Goal: Use online tool/utility: Utilize a website feature to perform a specific function

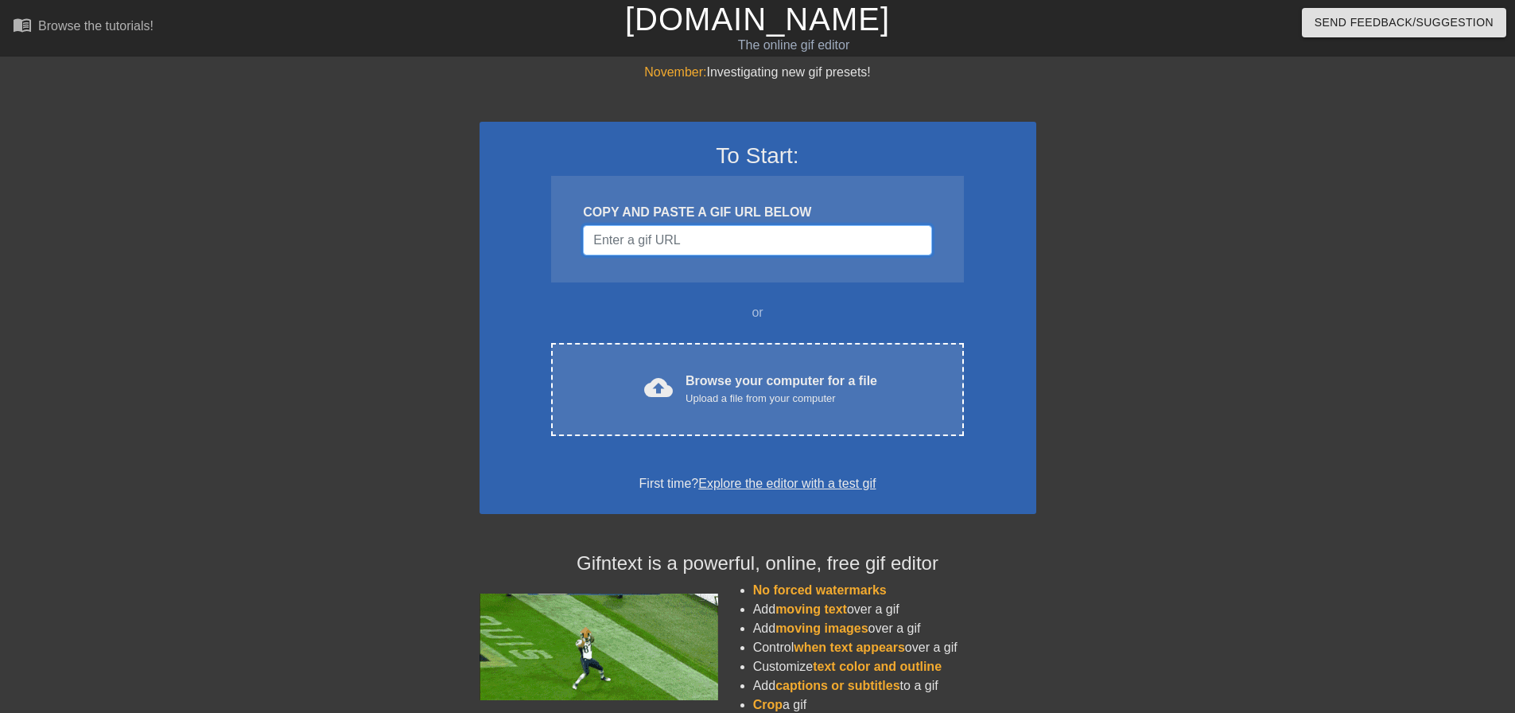
click at [665, 239] on input "Username" at bounding box center [757, 240] width 348 height 30
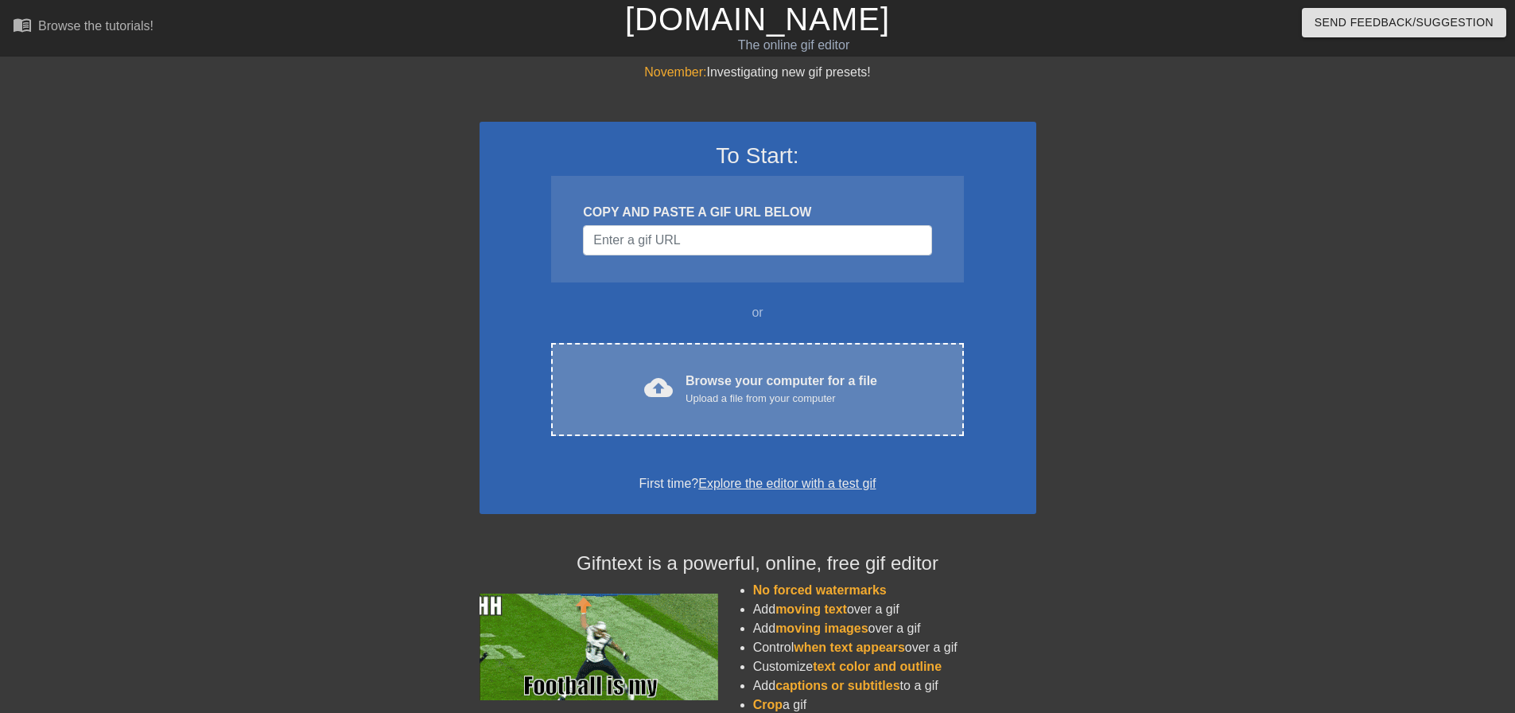
click at [759, 379] on div "Browse your computer for a file Upload a file from your computer" at bounding box center [782, 388] width 192 height 35
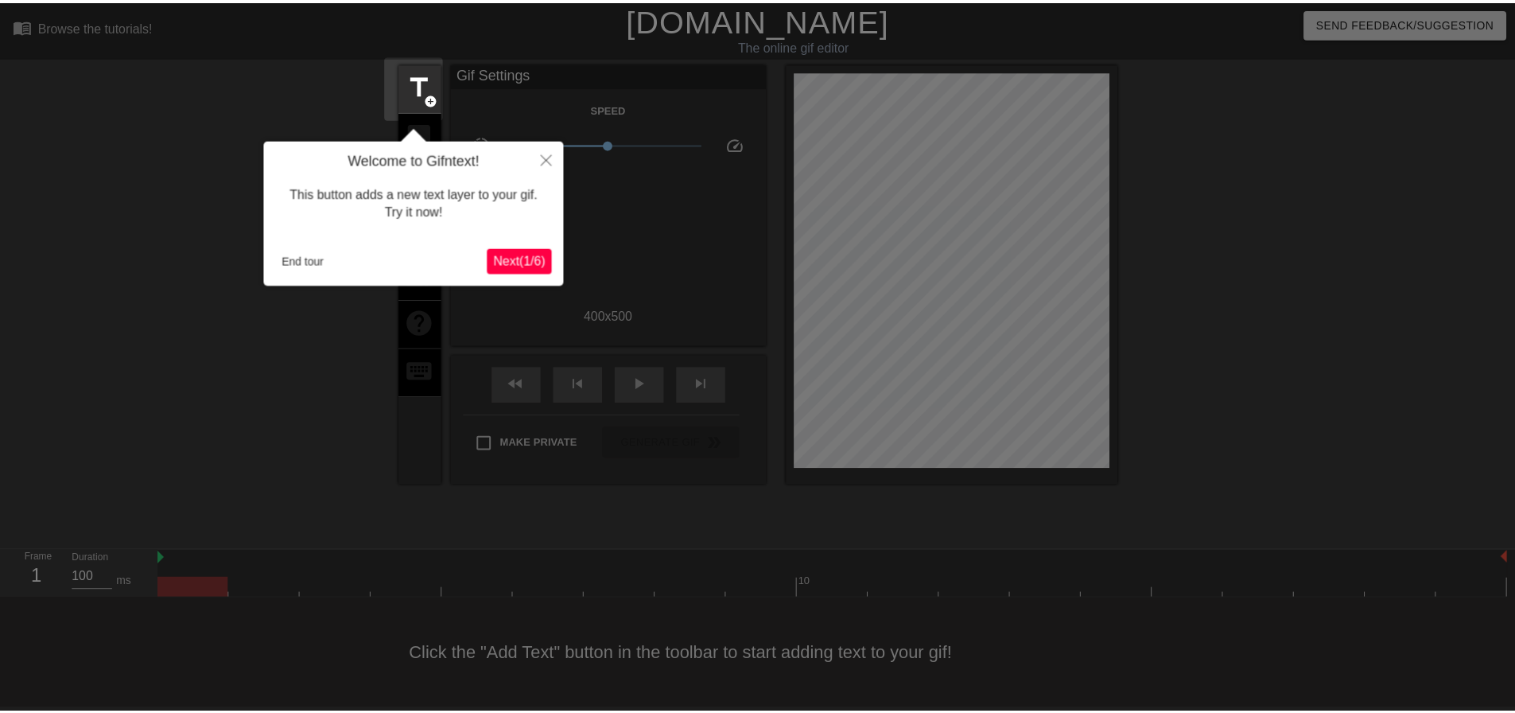
scroll to position [8, 0]
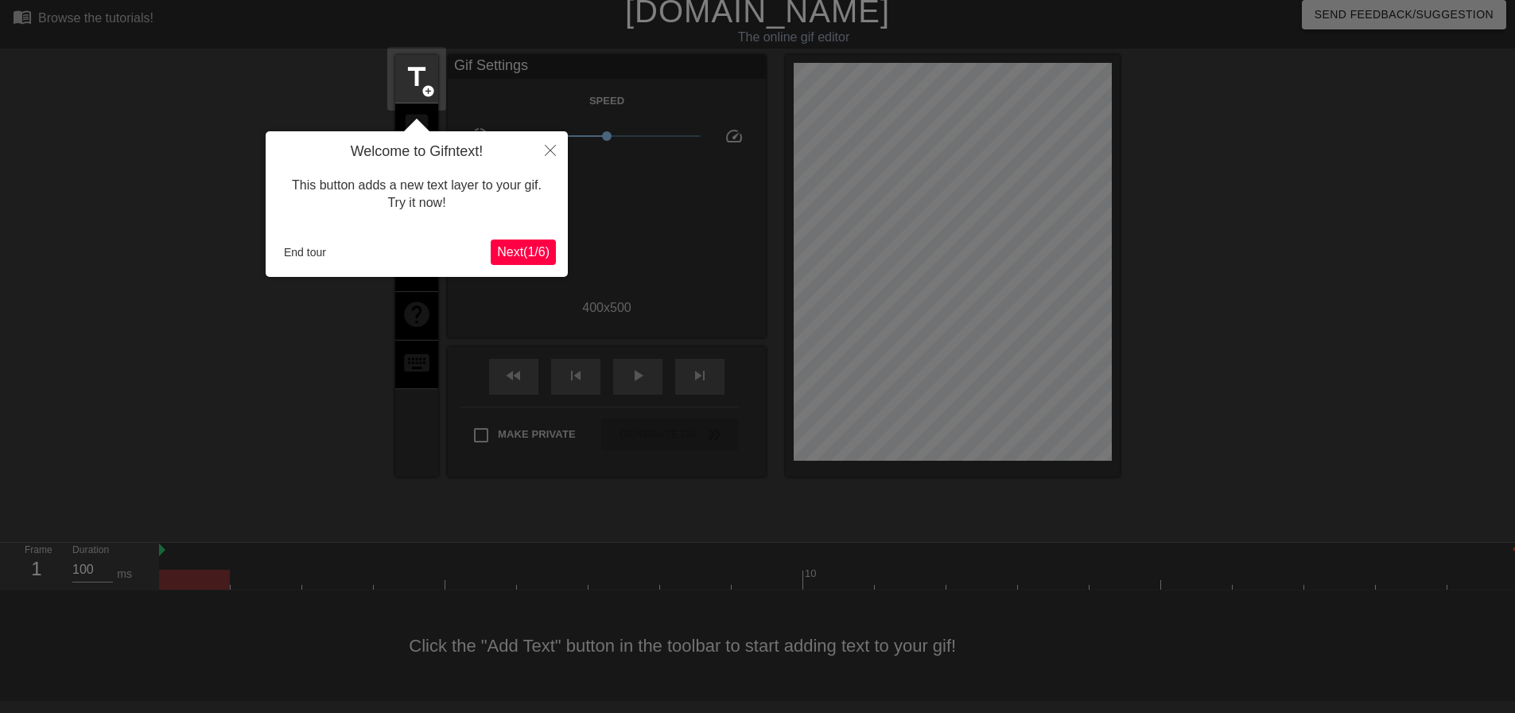
click at [522, 250] on span "Next ( 1 / 6 )" at bounding box center [523, 252] width 52 height 14
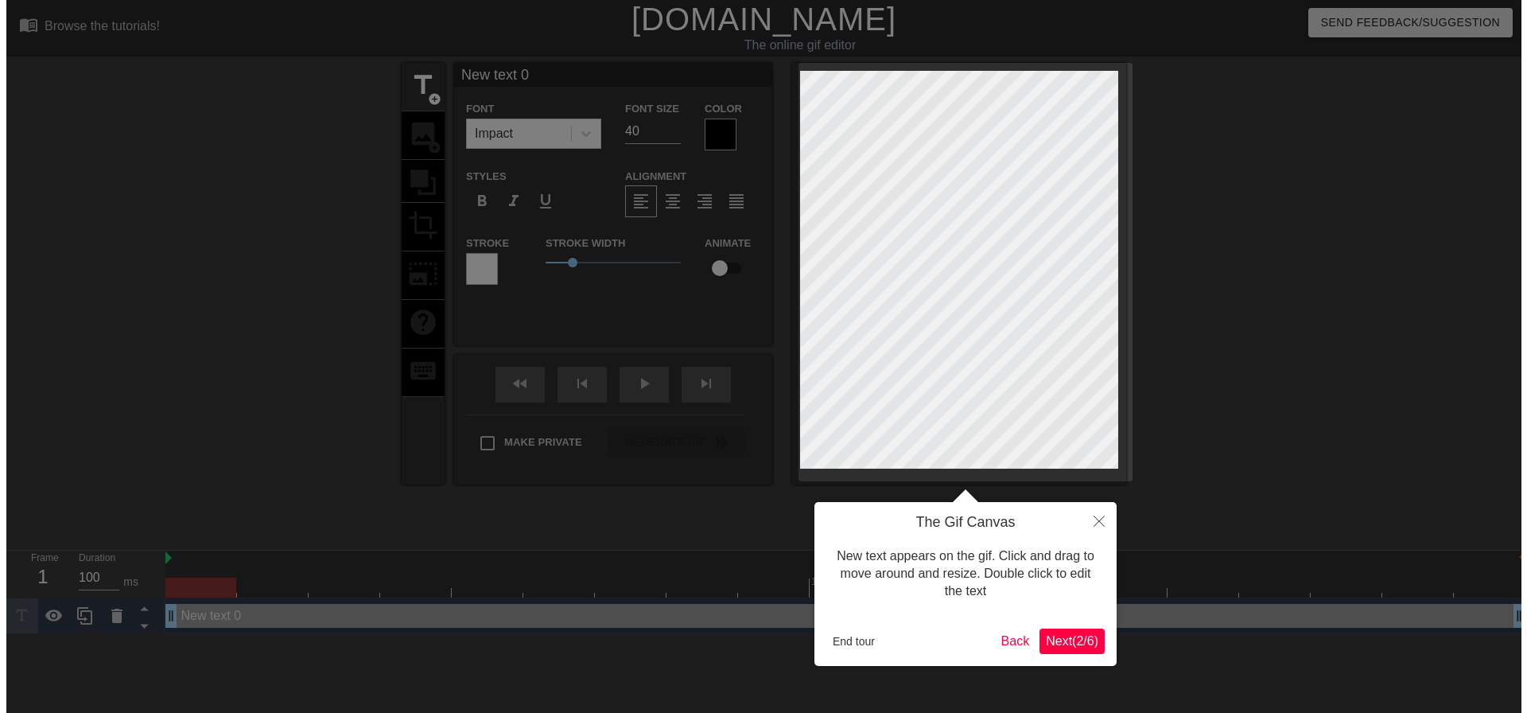
scroll to position [0, 0]
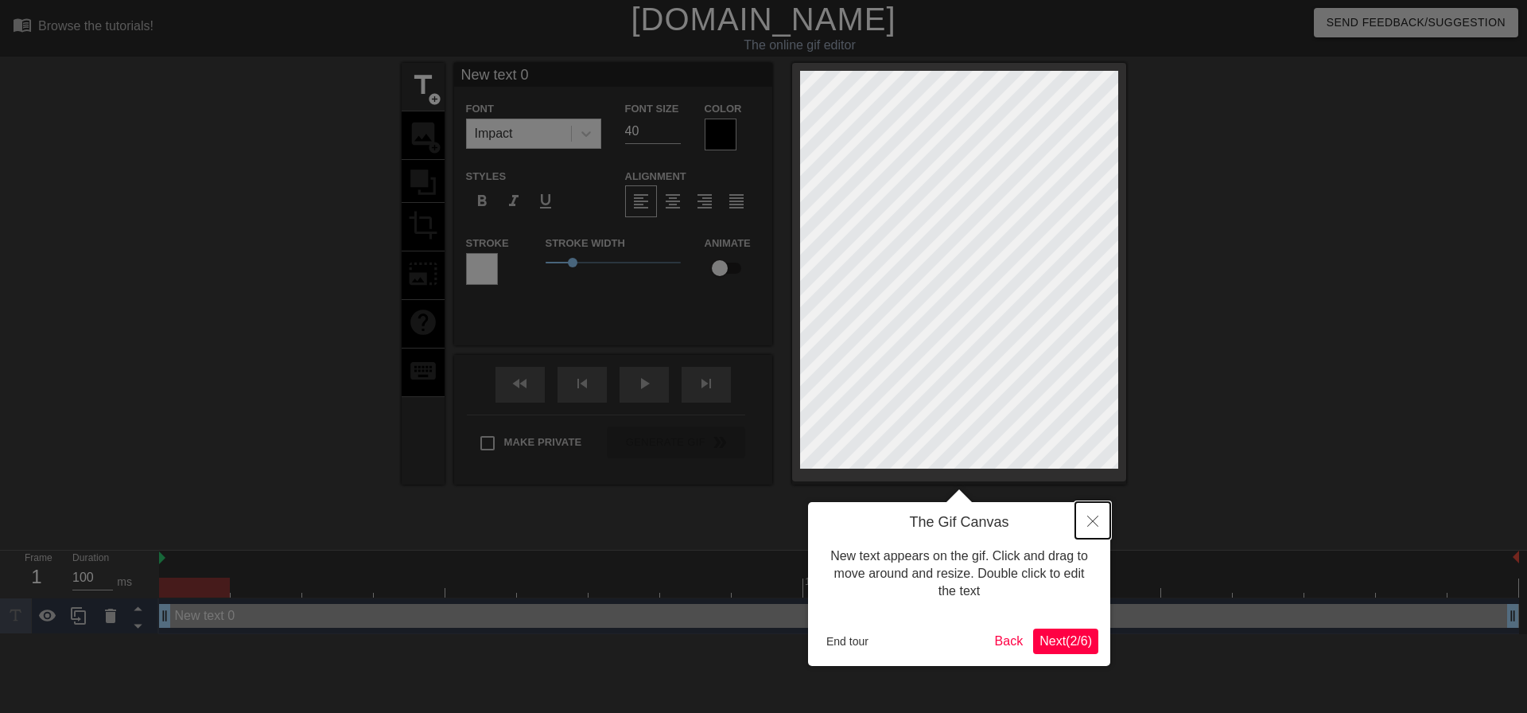
click at [1092, 511] on button "Close" at bounding box center [1092, 520] width 35 height 37
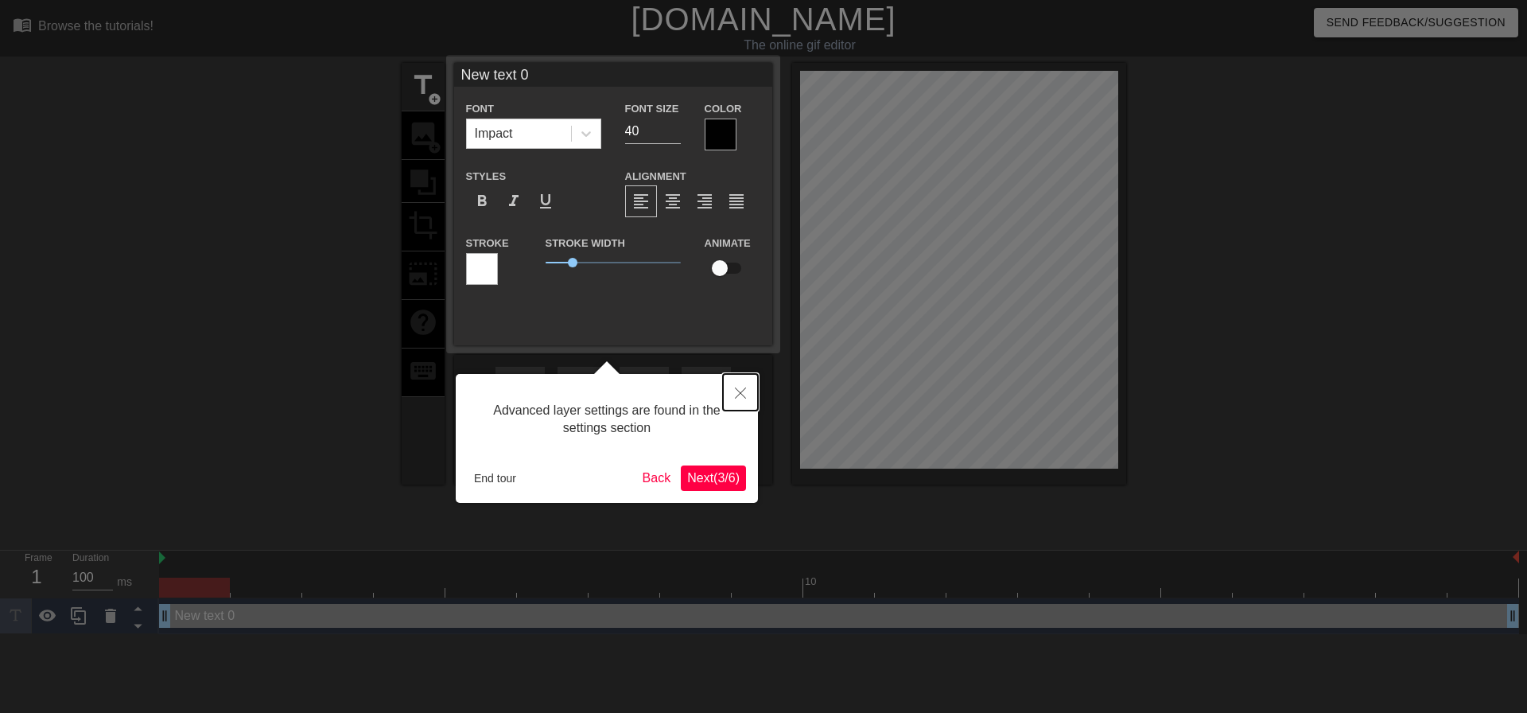
click at [733, 397] on button "Close" at bounding box center [740, 392] width 35 height 37
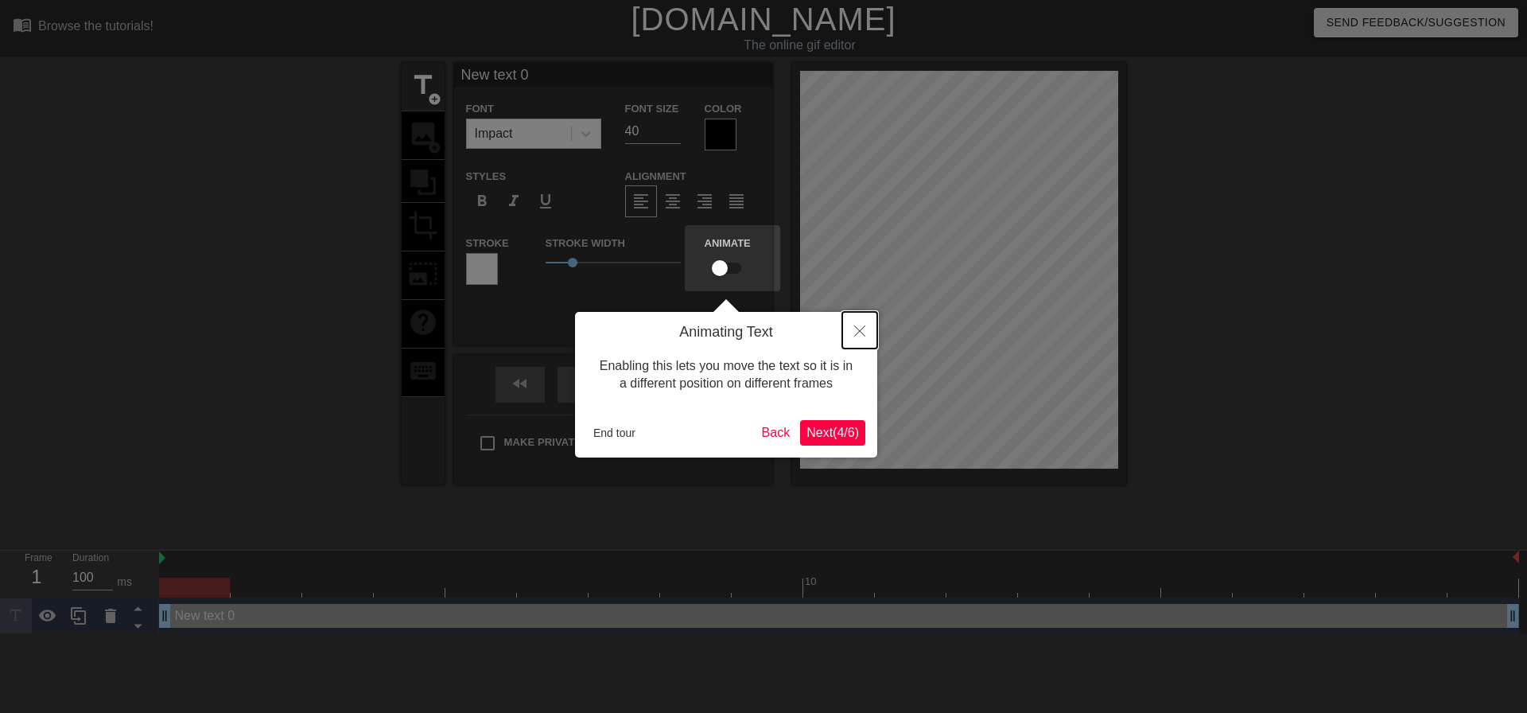
click at [856, 337] on button "Close" at bounding box center [859, 330] width 35 height 37
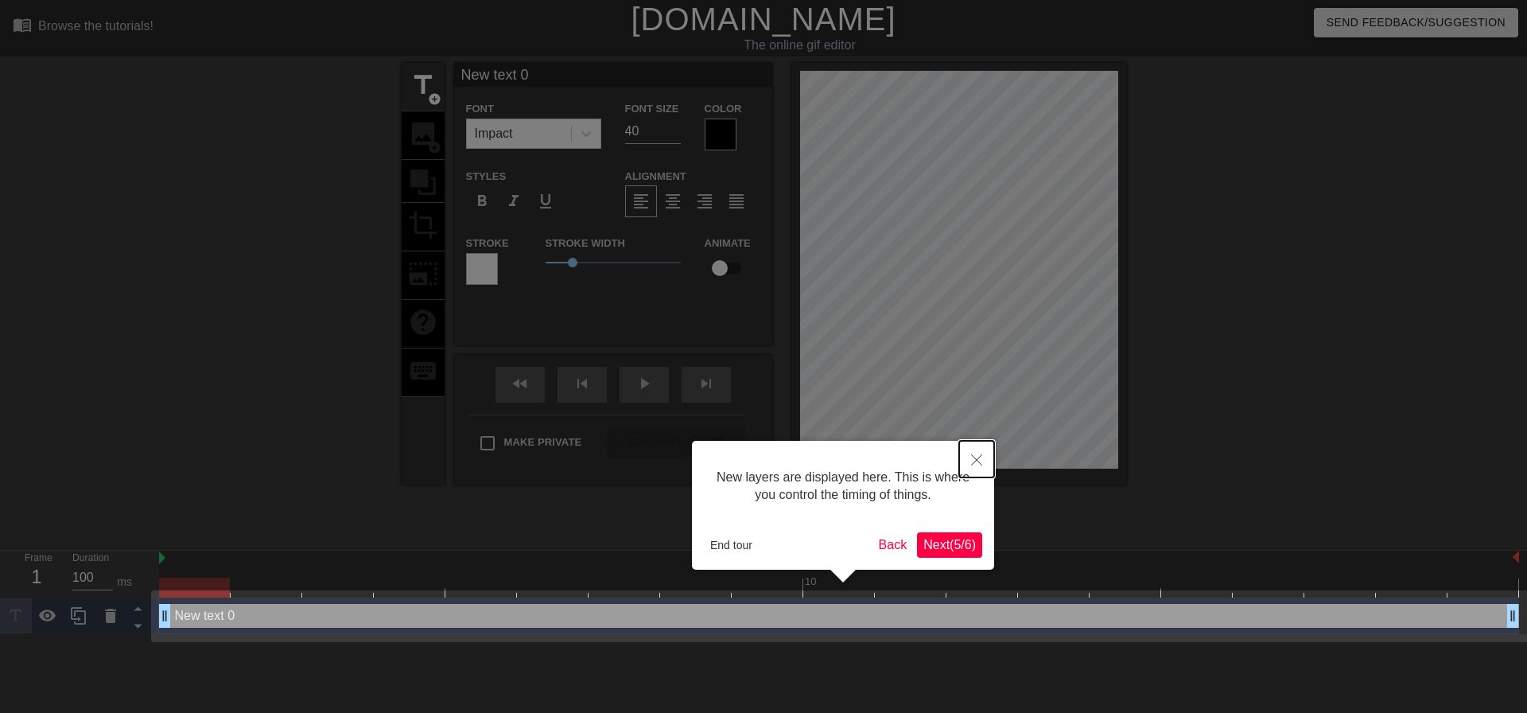
click at [982, 464] on icon "Close" at bounding box center [976, 459] width 11 height 11
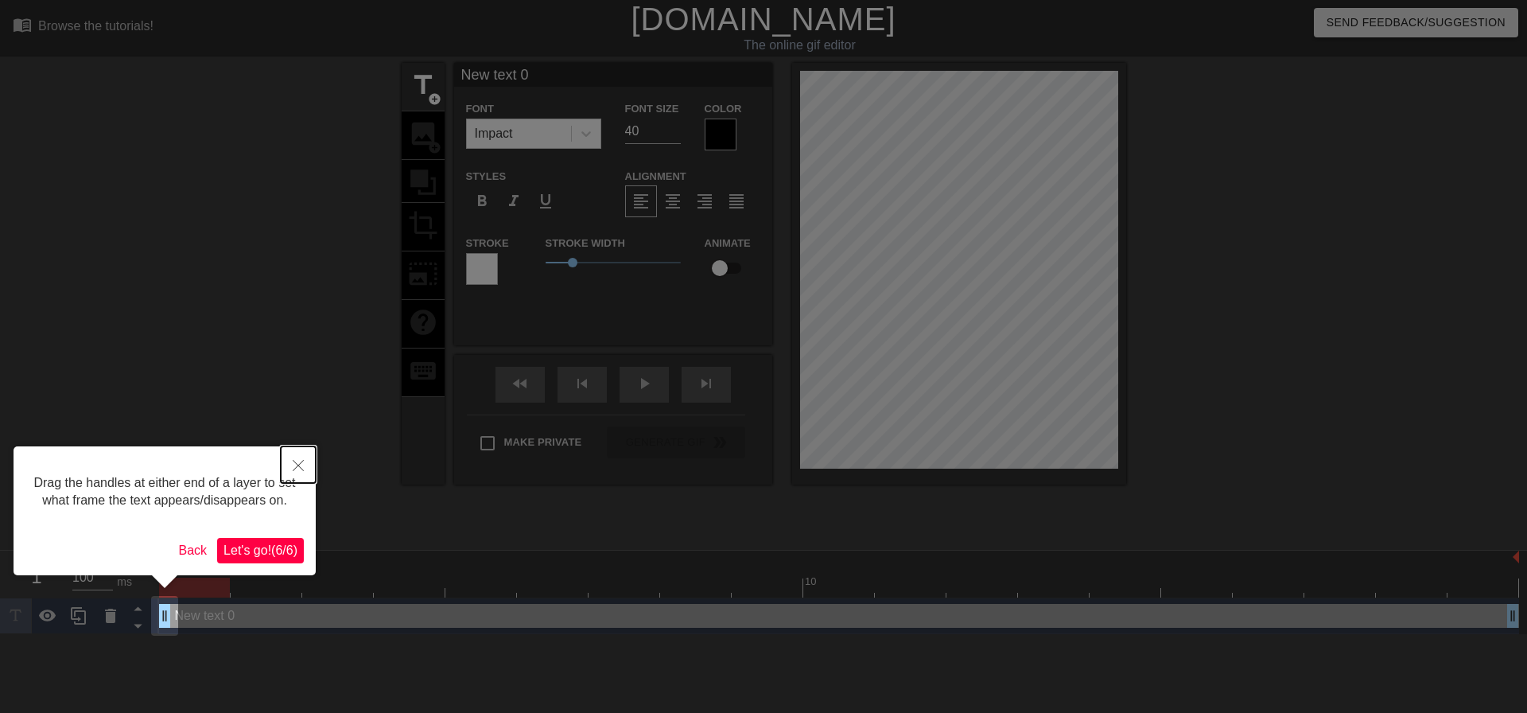
click at [292, 463] on button "Close" at bounding box center [298, 464] width 35 height 37
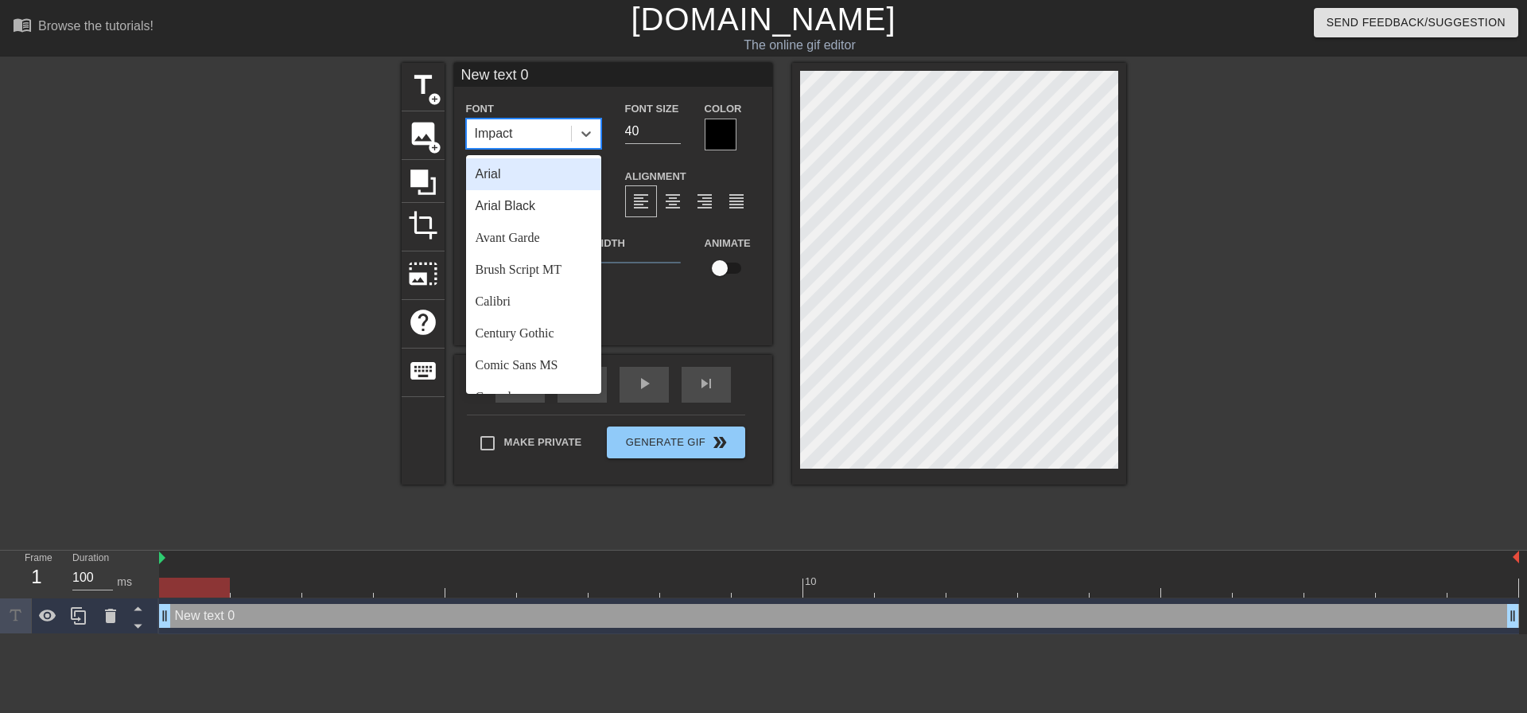
click at [525, 132] on div "Impact" at bounding box center [519, 133] width 104 height 29
click at [523, 136] on div "Impact" at bounding box center [519, 133] width 104 height 29
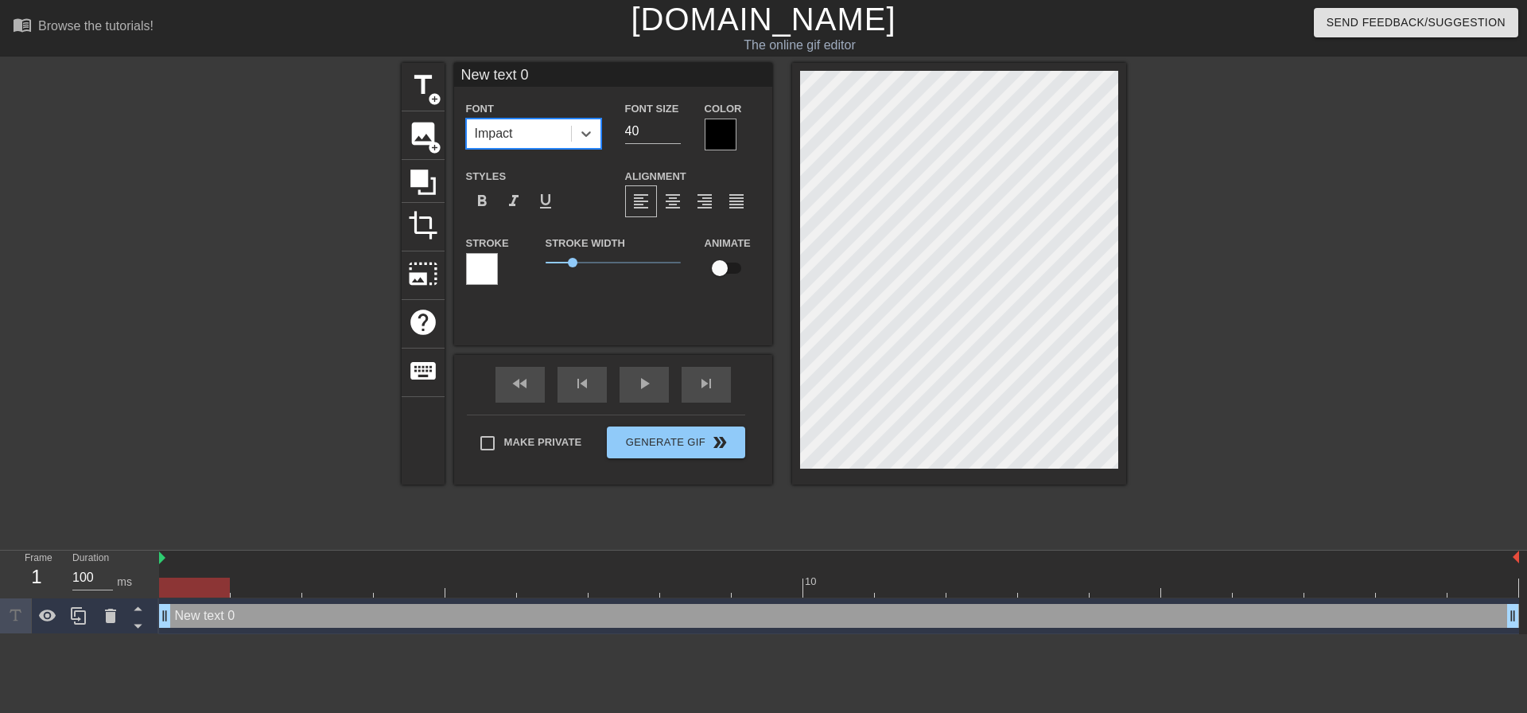
click at [721, 135] on div at bounding box center [721, 135] width 32 height 32
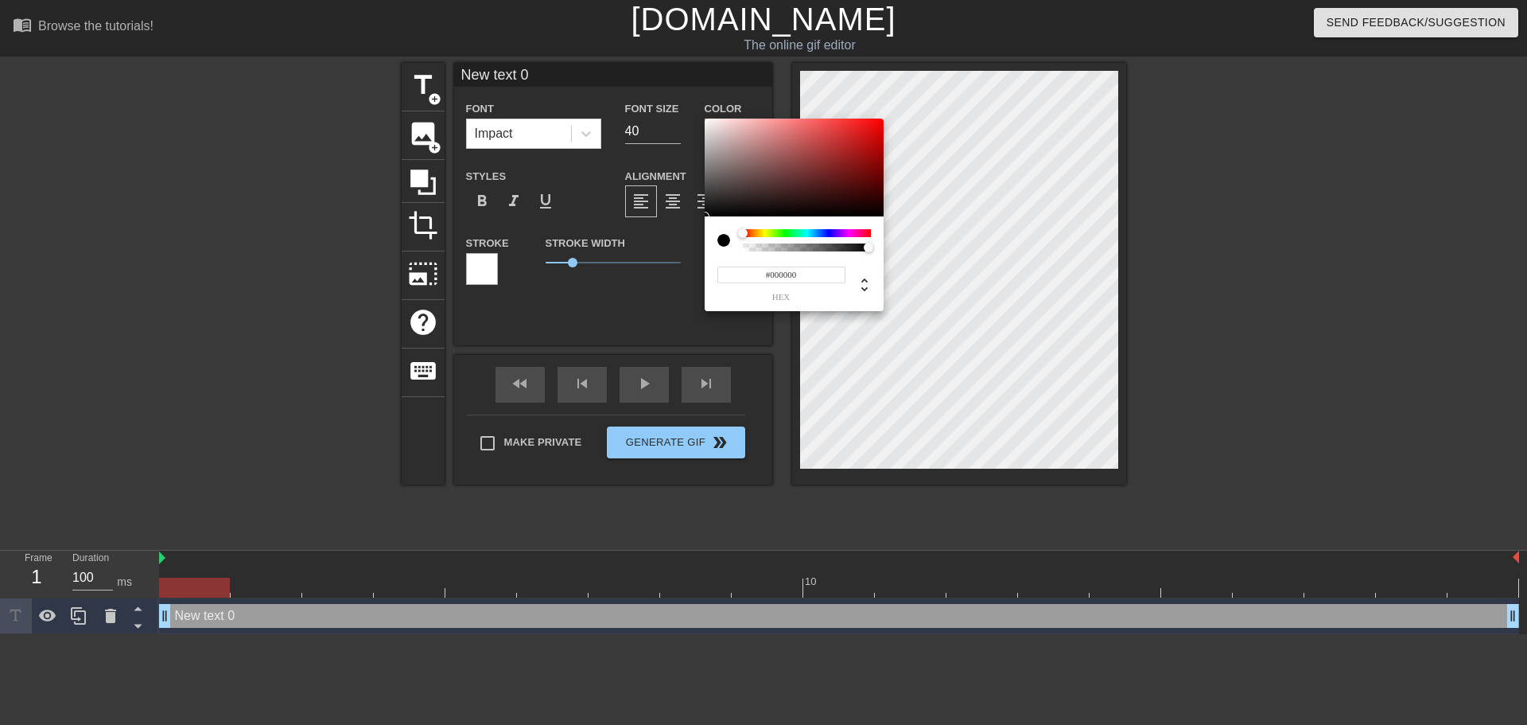
type input "0"
drag, startPoint x: 756, startPoint y: 251, endPoint x: 690, endPoint y: 248, distance: 66.1
click at [690, 248] on div "0 r 0 g 0 b 0 a" at bounding box center [763, 362] width 1527 height 725
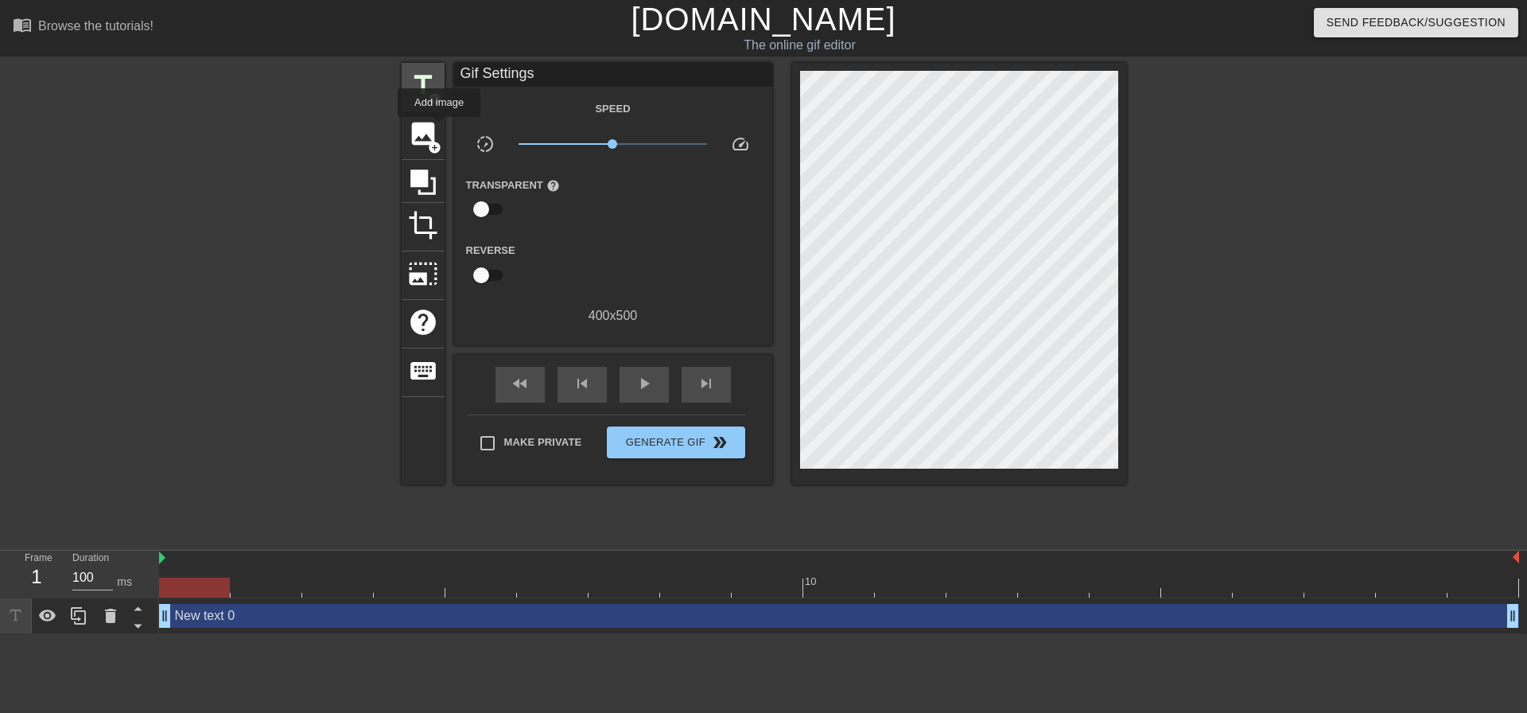
click at [426, 90] on span "title" at bounding box center [423, 85] width 30 height 30
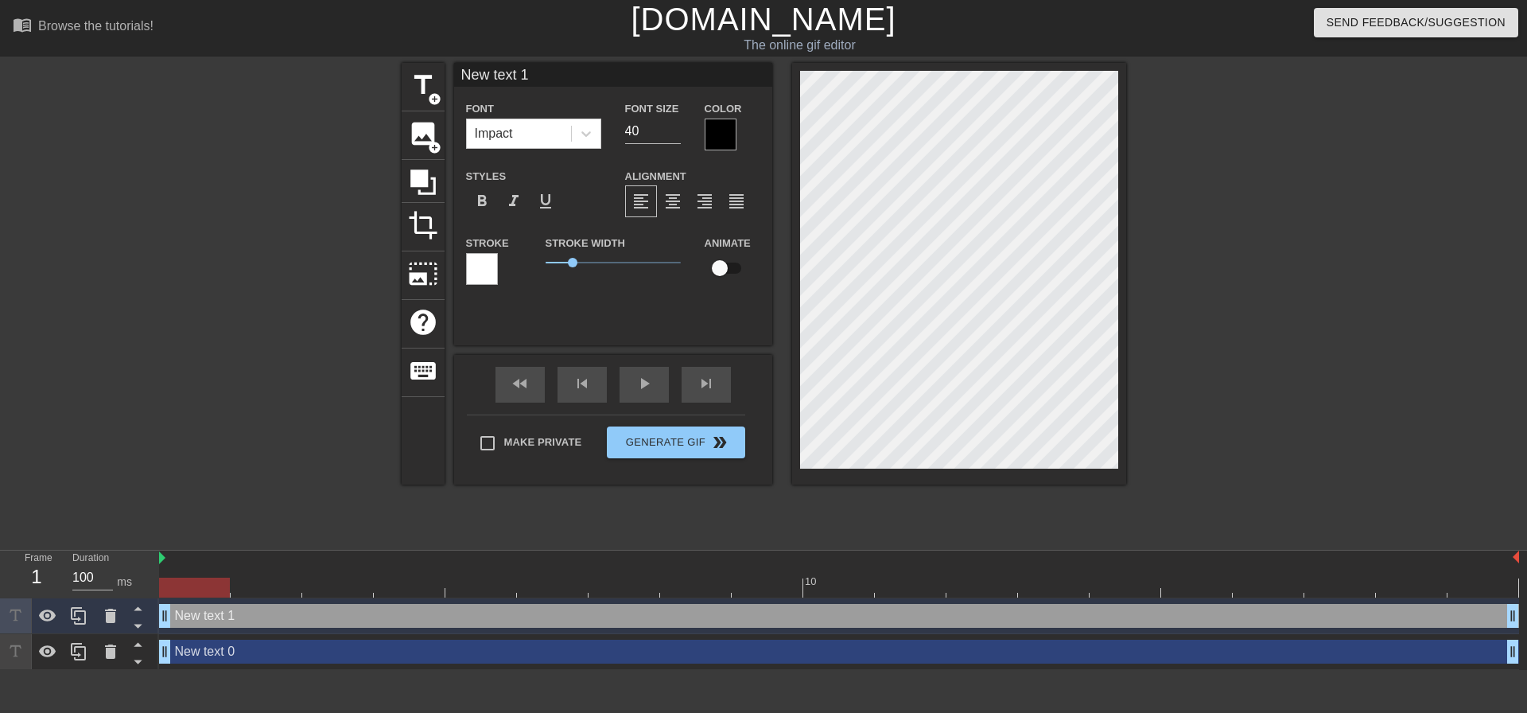
click at [712, 134] on div at bounding box center [721, 135] width 32 height 32
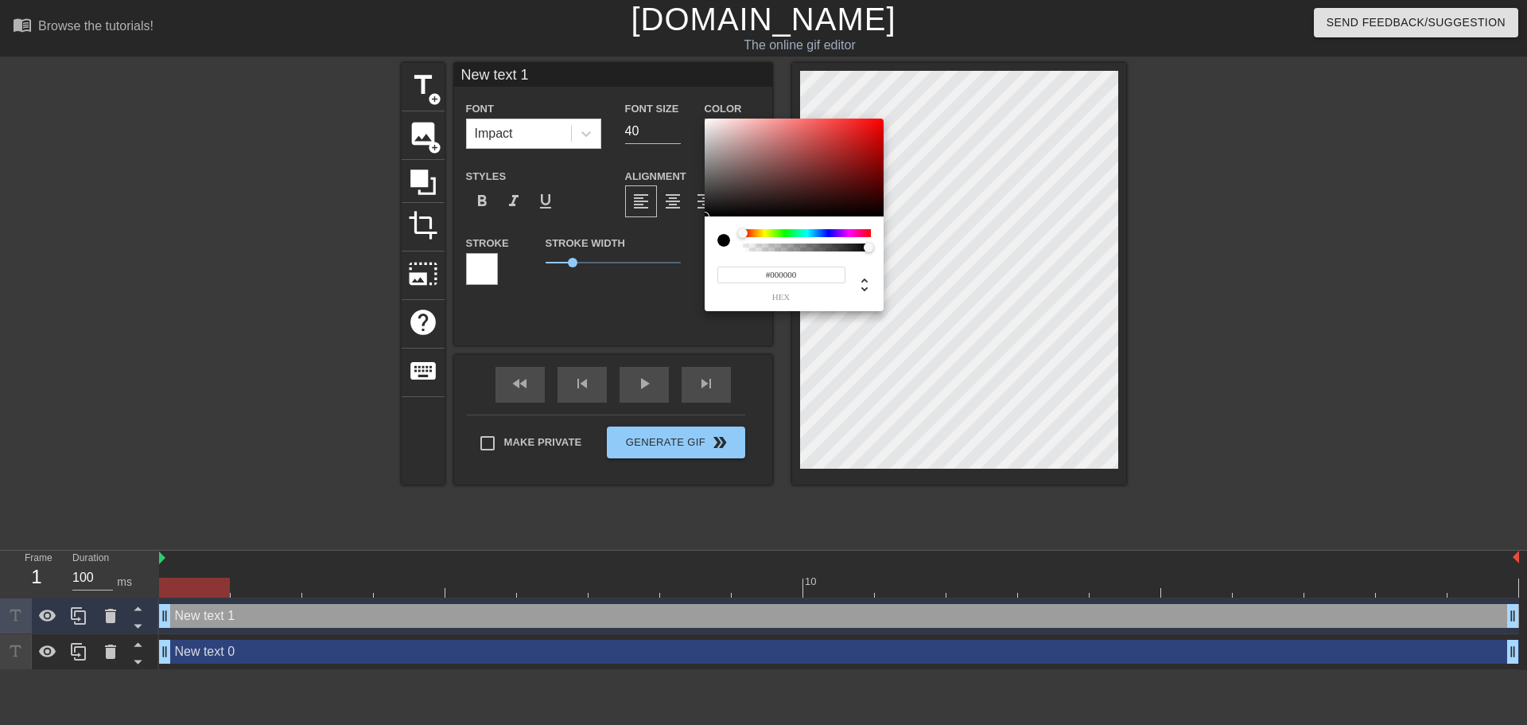
type input "0"
type input "1"
drag, startPoint x: 862, startPoint y: 248, endPoint x: 892, endPoint y: 252, distance: 30.5
click at [892, 252] on div "0 r 0 g 0 b 1 a" at bounding box center [763, 362] width 1527 height 725
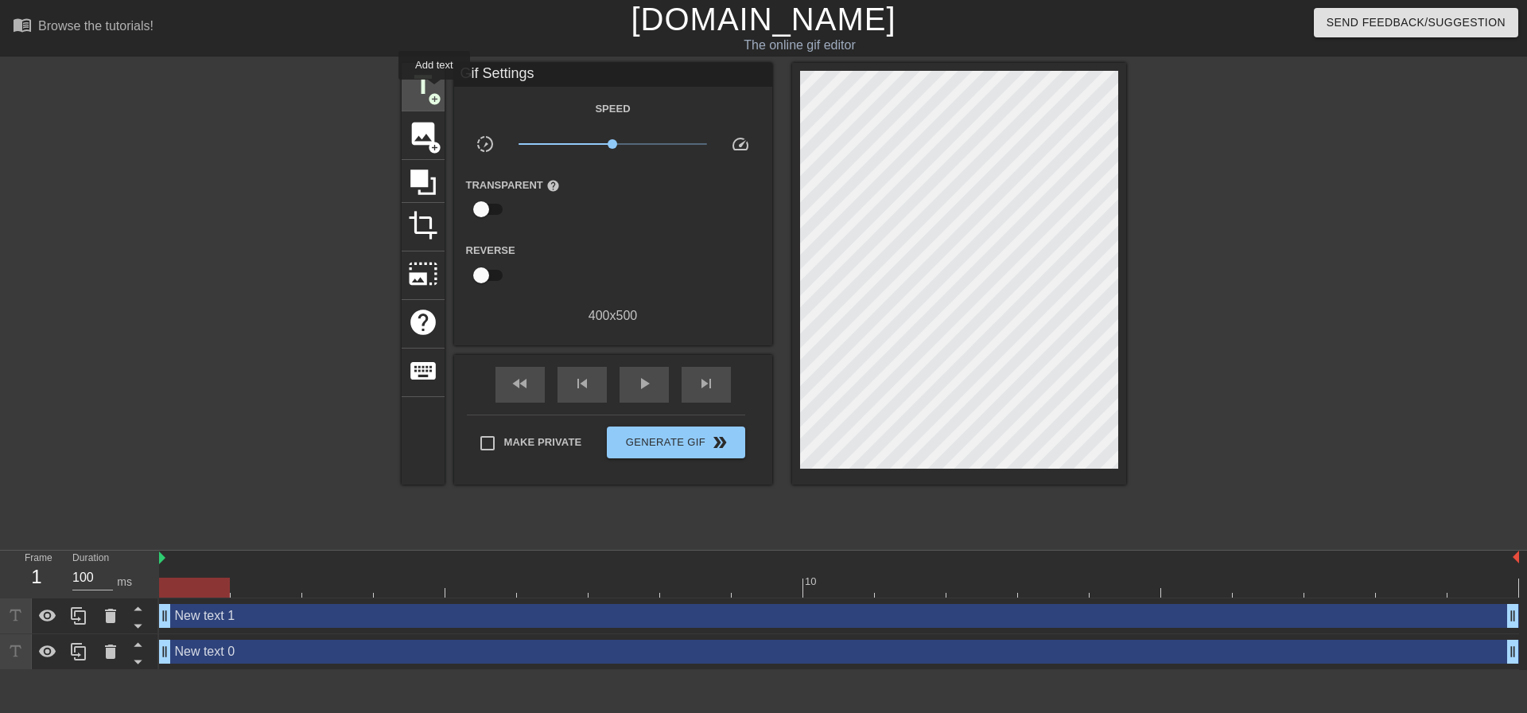
click at [434, 91] on span "title" at bounding box center [423, 85] width 30 height 30
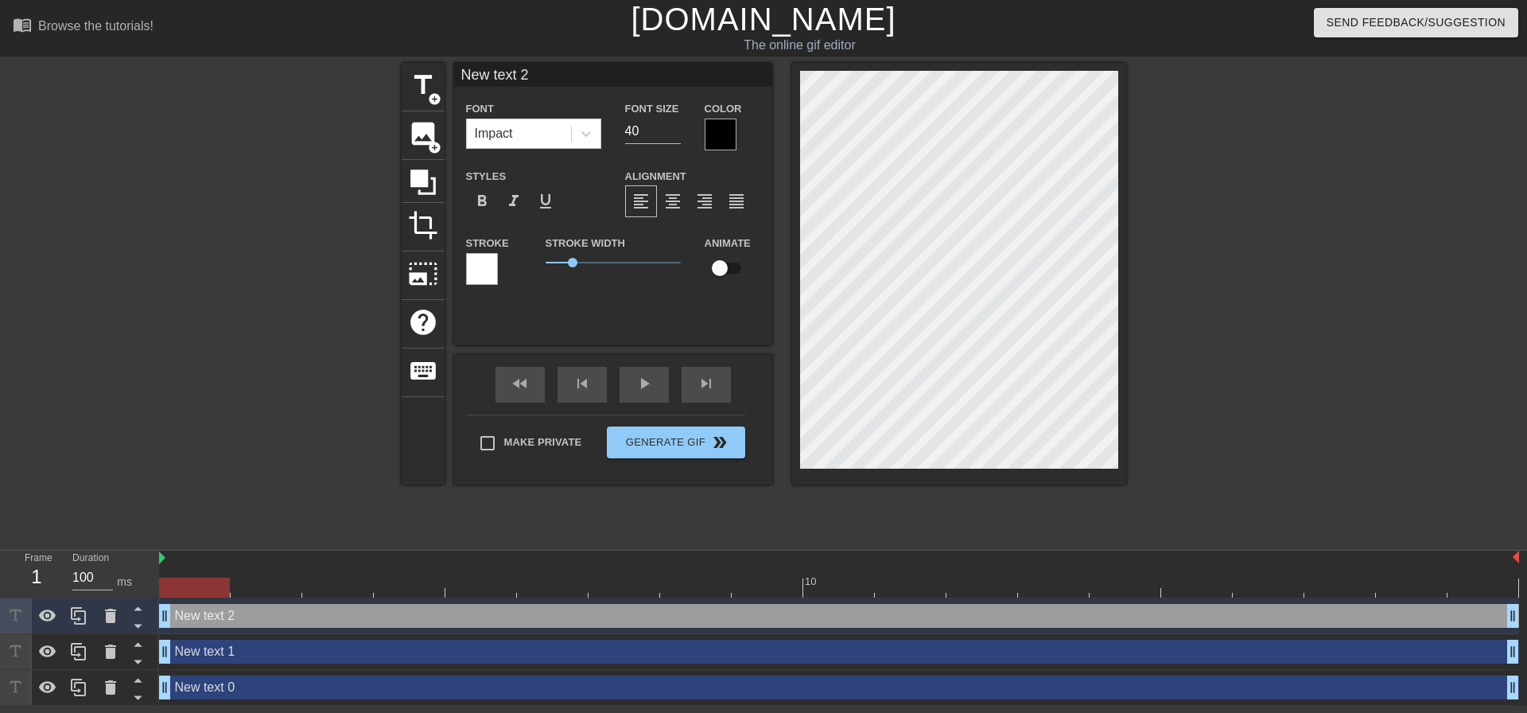
click at [720, 138] on div at bounding box center [721, 135] width 32 height 32
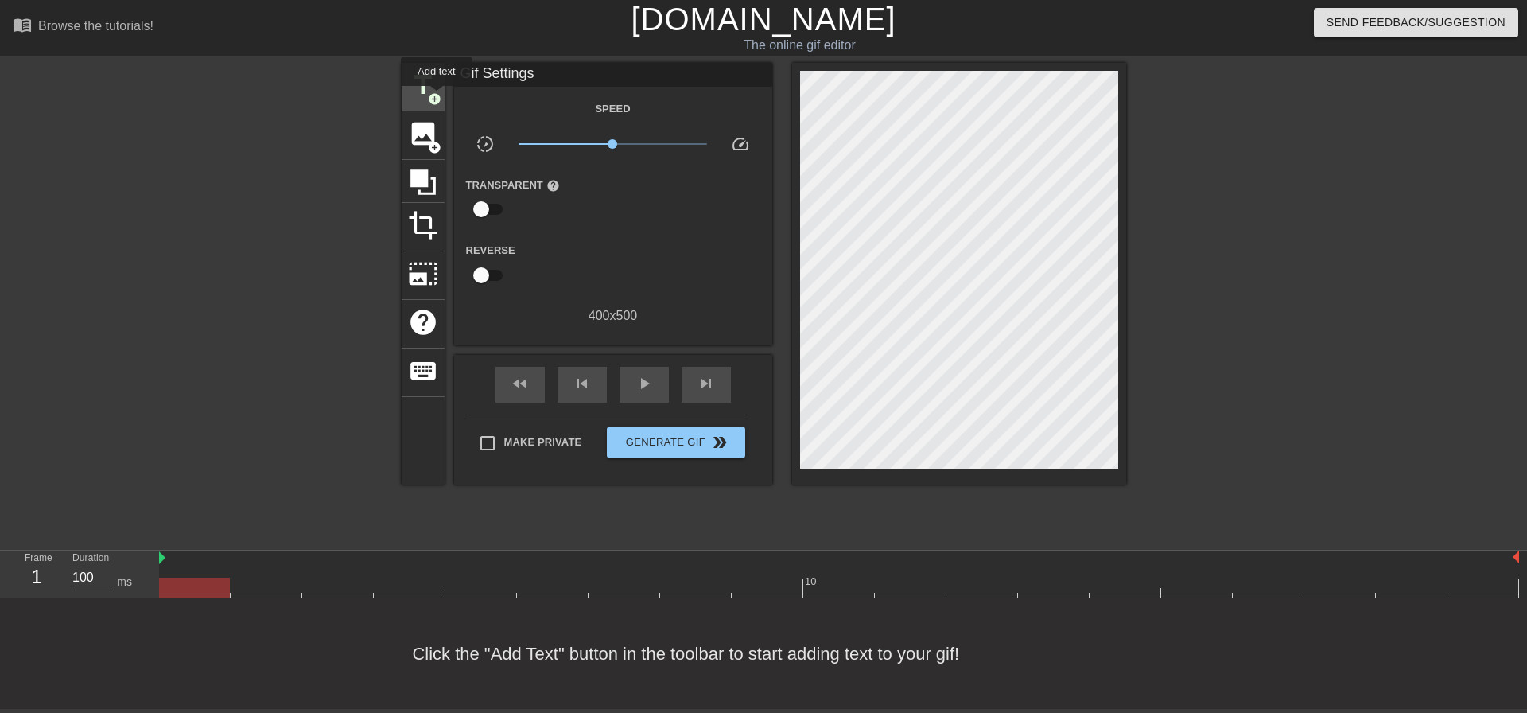
click at [437, 97] on span "add_circle" at bounding box center [435, 99] width 14 height 14
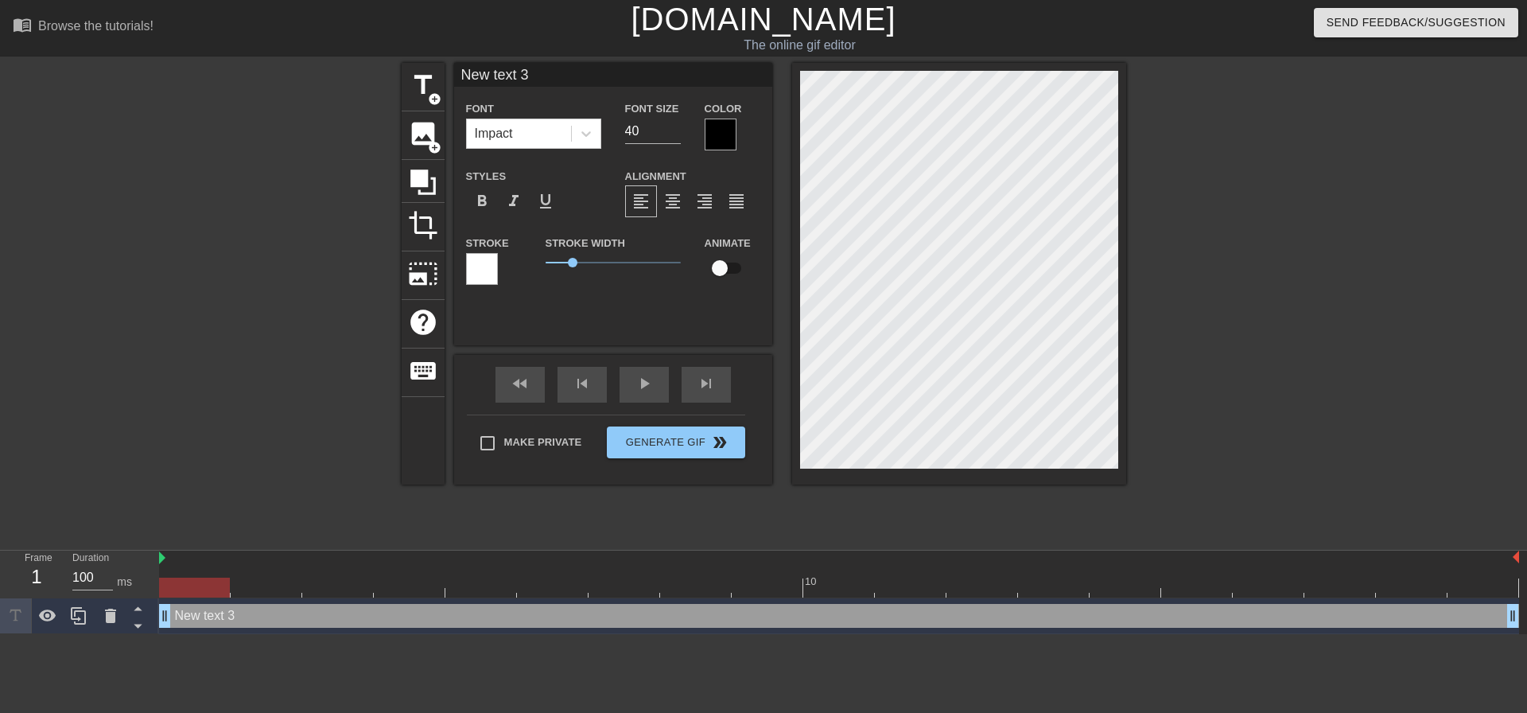
type input "G"
type textarea "G"
type input "GO"
type textarea "GO"
type input "GOO"
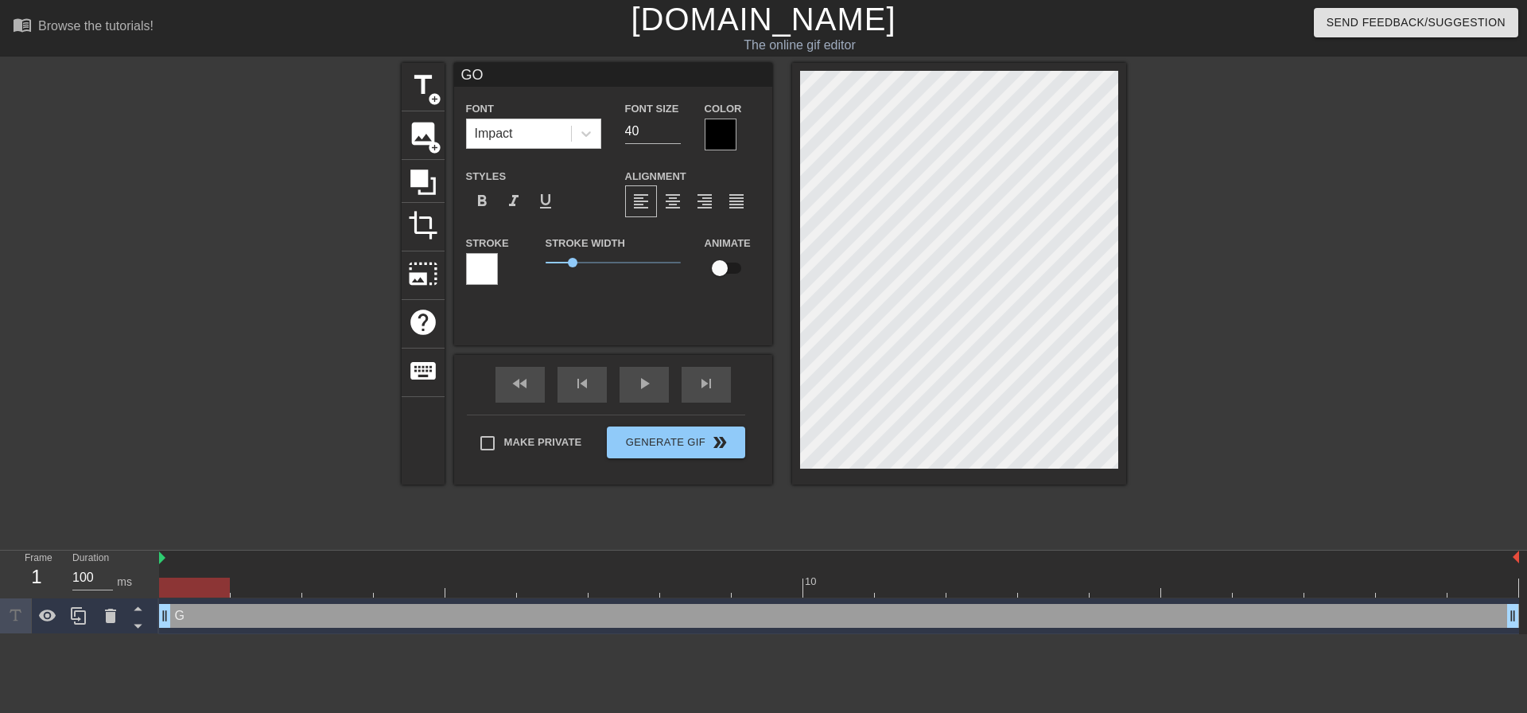
type textarea "GOO"
type input "GOOD"
type textarea "GOOD"
type input "GOODN"
type textarea "GOODN"
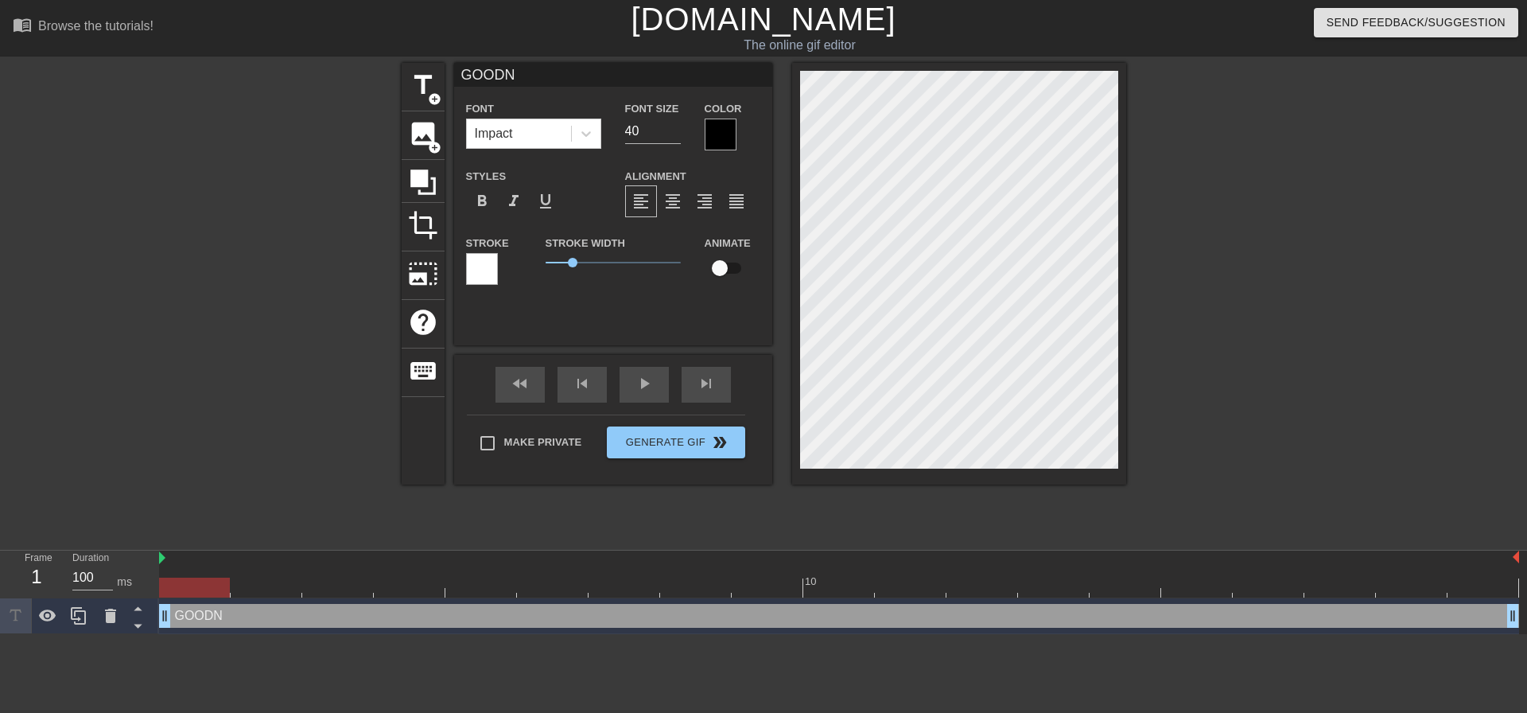
type input "GOODNI"
type textarea "GOODNI"
type input "GOODNIG"
type textarea "GOODNIG"
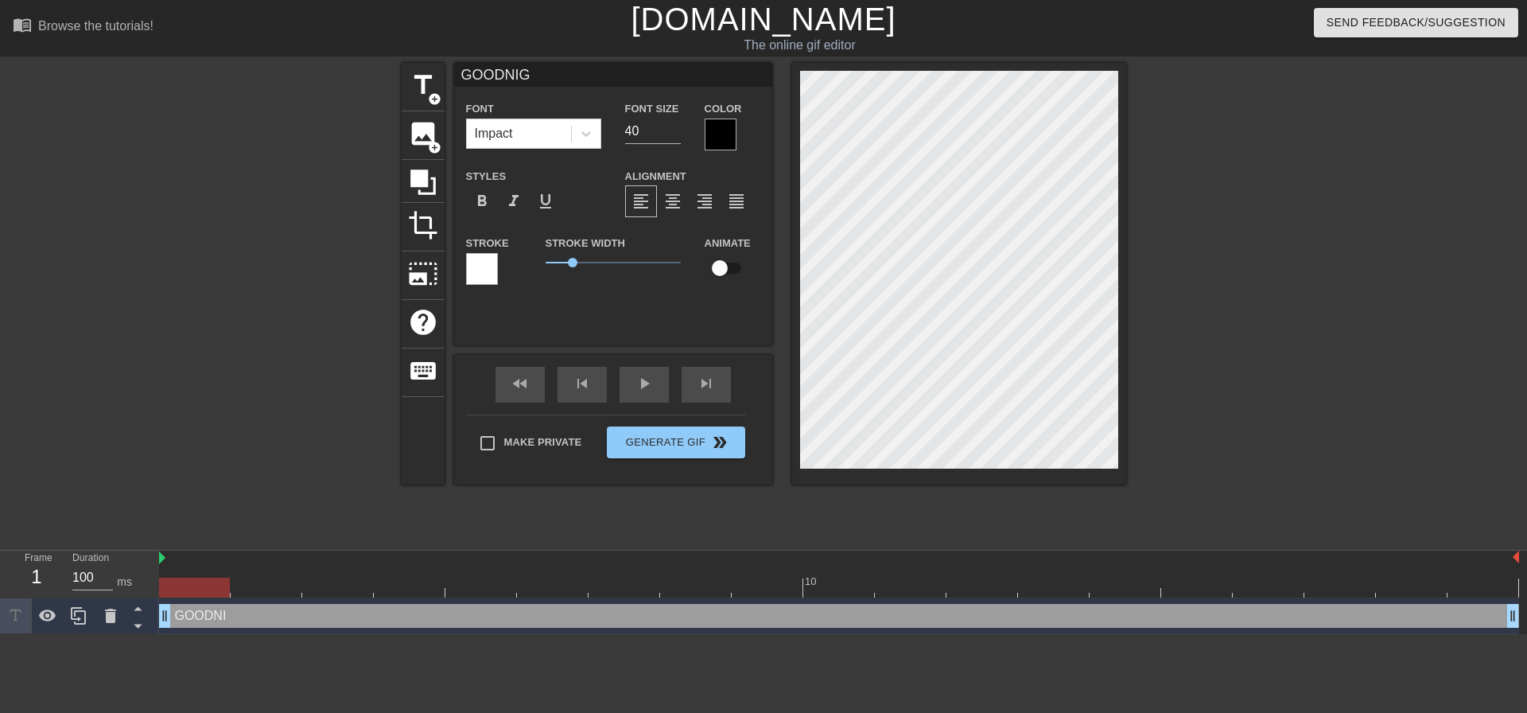
type input "GOODNIGH"
type textarea "GOODNIGH"
type input "GOODNIGHT"
type textarea "GOODNIGHT"
click at [717, 131] on div at bounding box center [721, 135] width 32 height 32
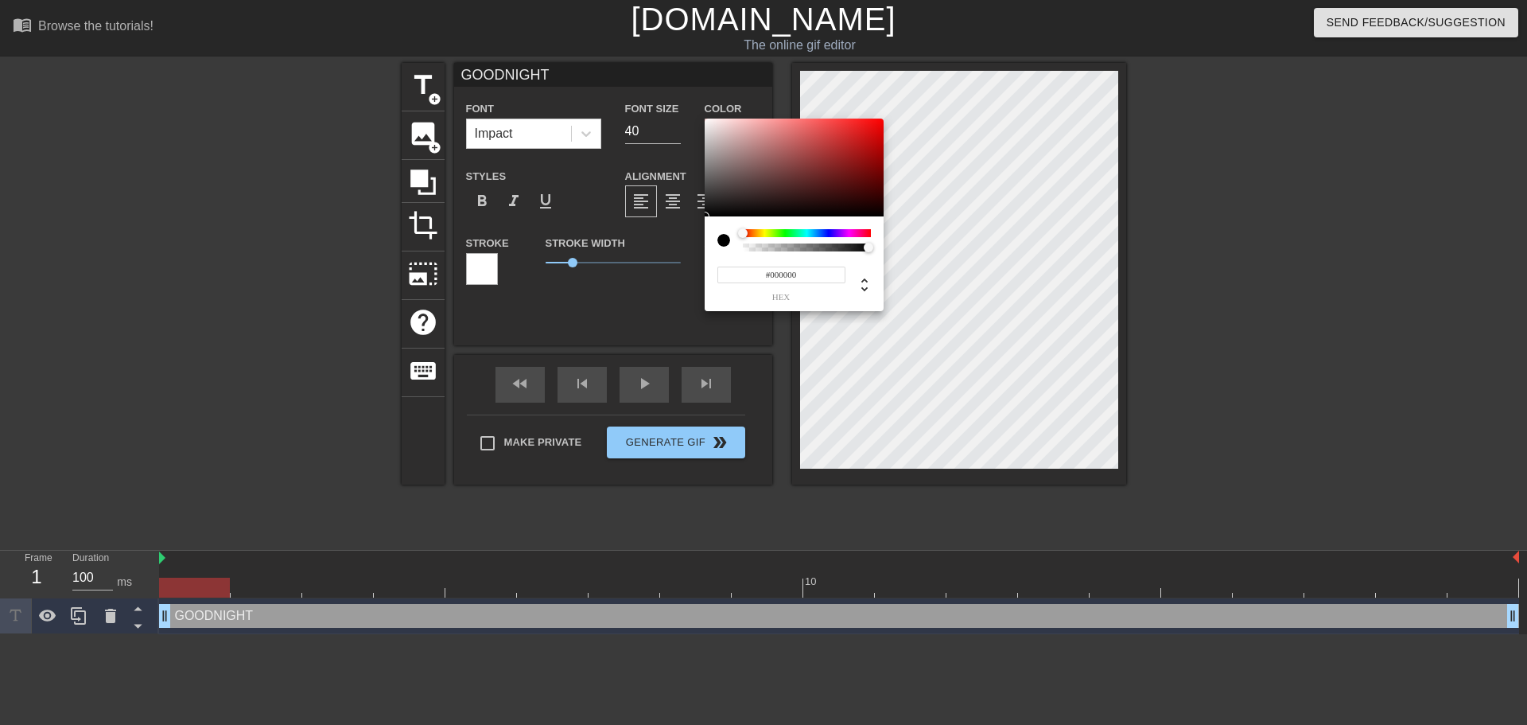
drag, startPoint x: 821, startPoint y: 275, endPoint x: 769, endPoint y: 279, distance: 51.9
click at [769, 279] on input "#000000" at bounding box center [781, 274] width 128 height 17
type input "#FFFFFF"
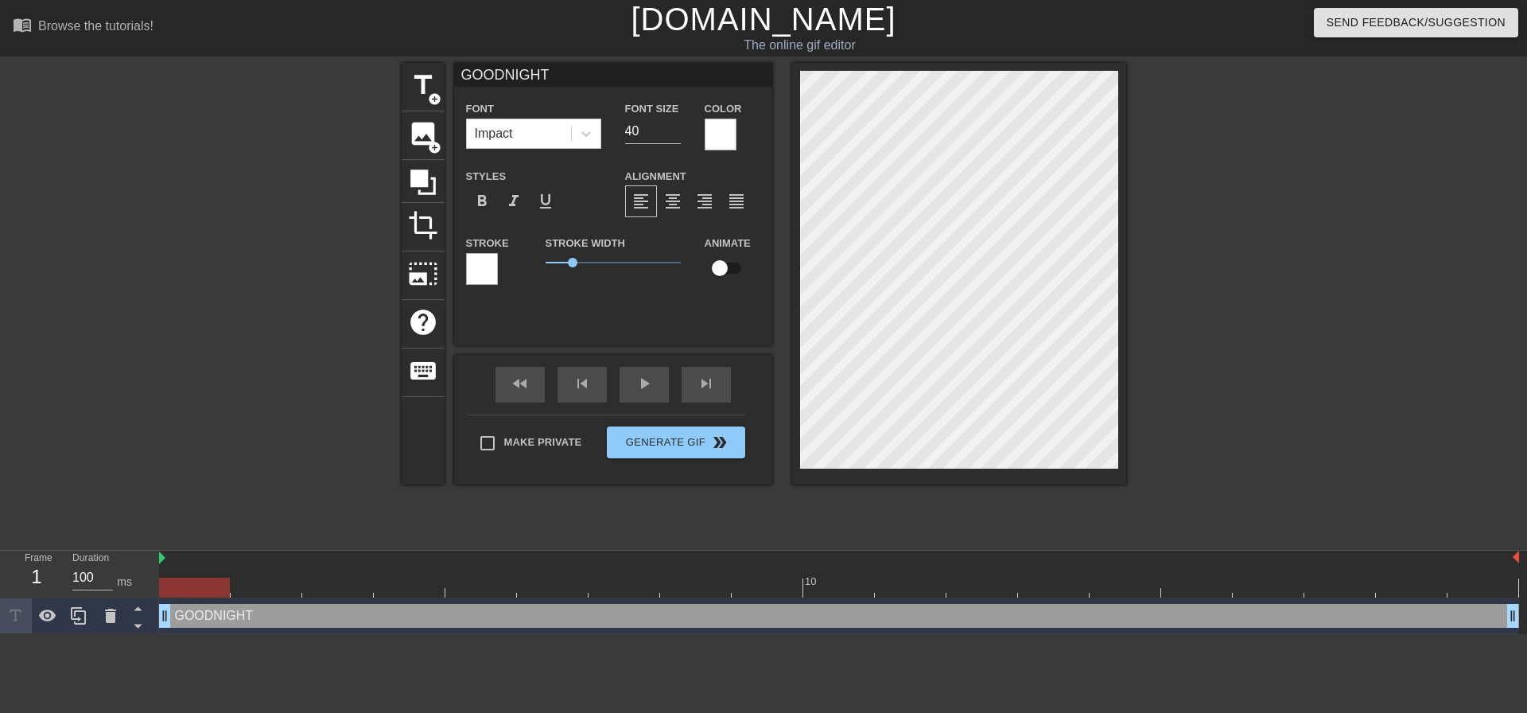
click at [480, 264] on div at bounding box center [482, 269] width 32 height 32
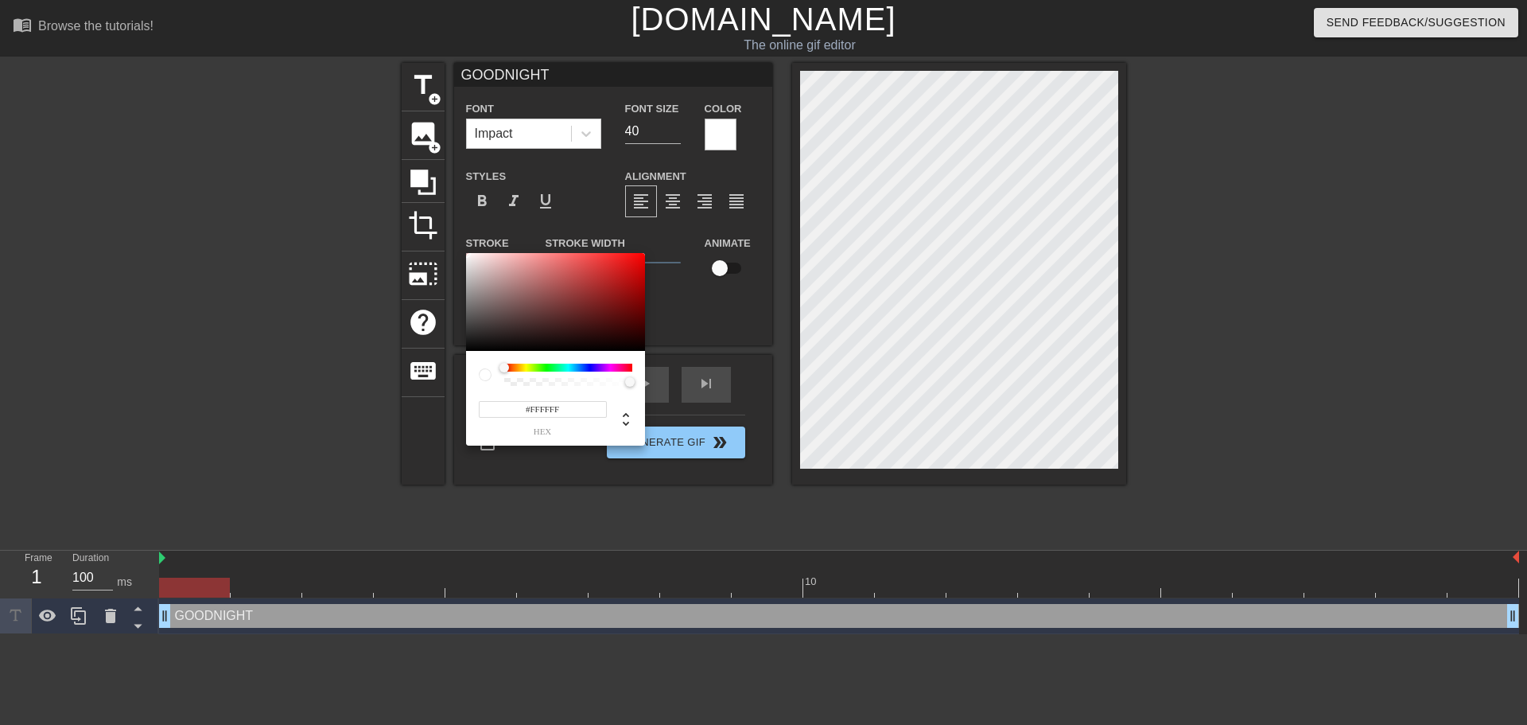
click at [563, 411] on input "#FFFFFF" at bounding box center [543, 409] width 128 height 17
type input "#000000"
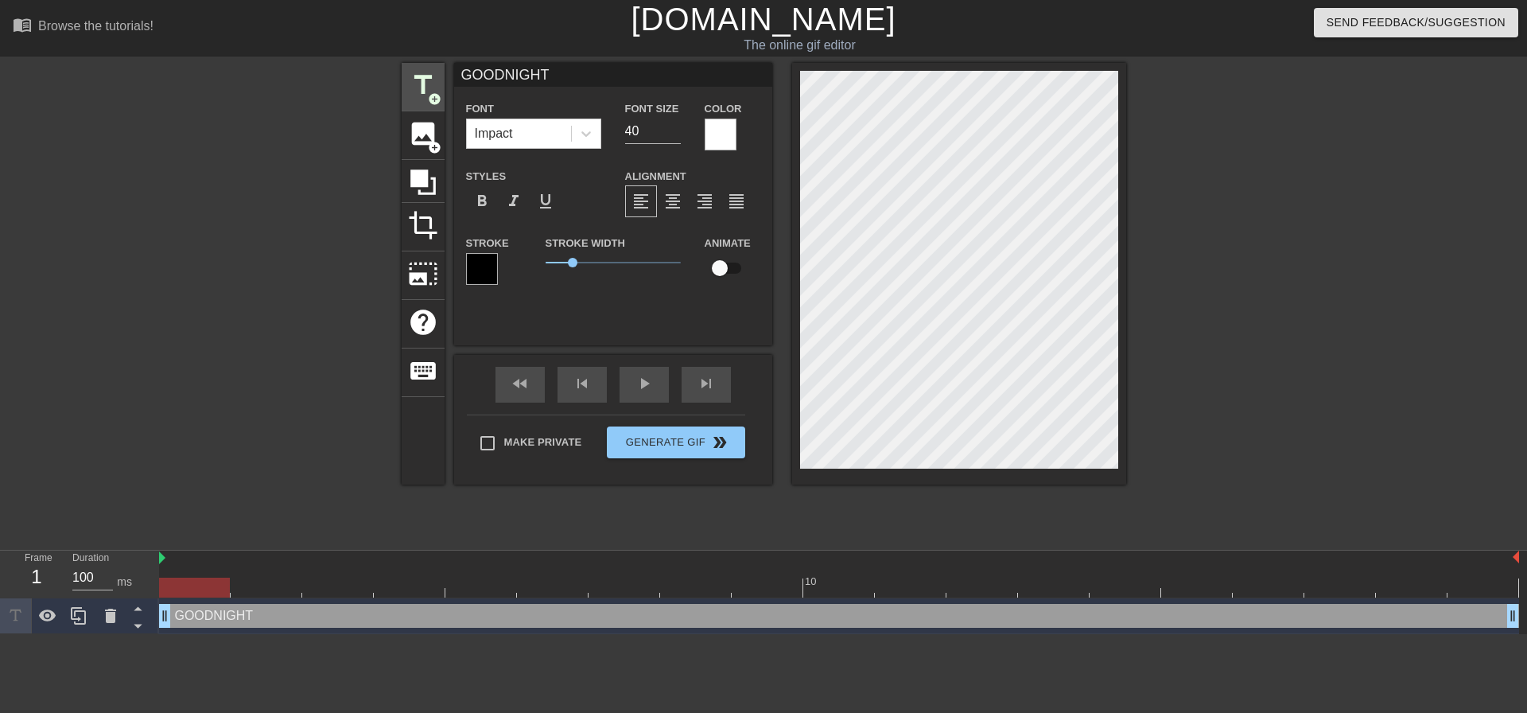
click at [431, 90] on span "title" at bounding box center [423, 85] width 30 height 30
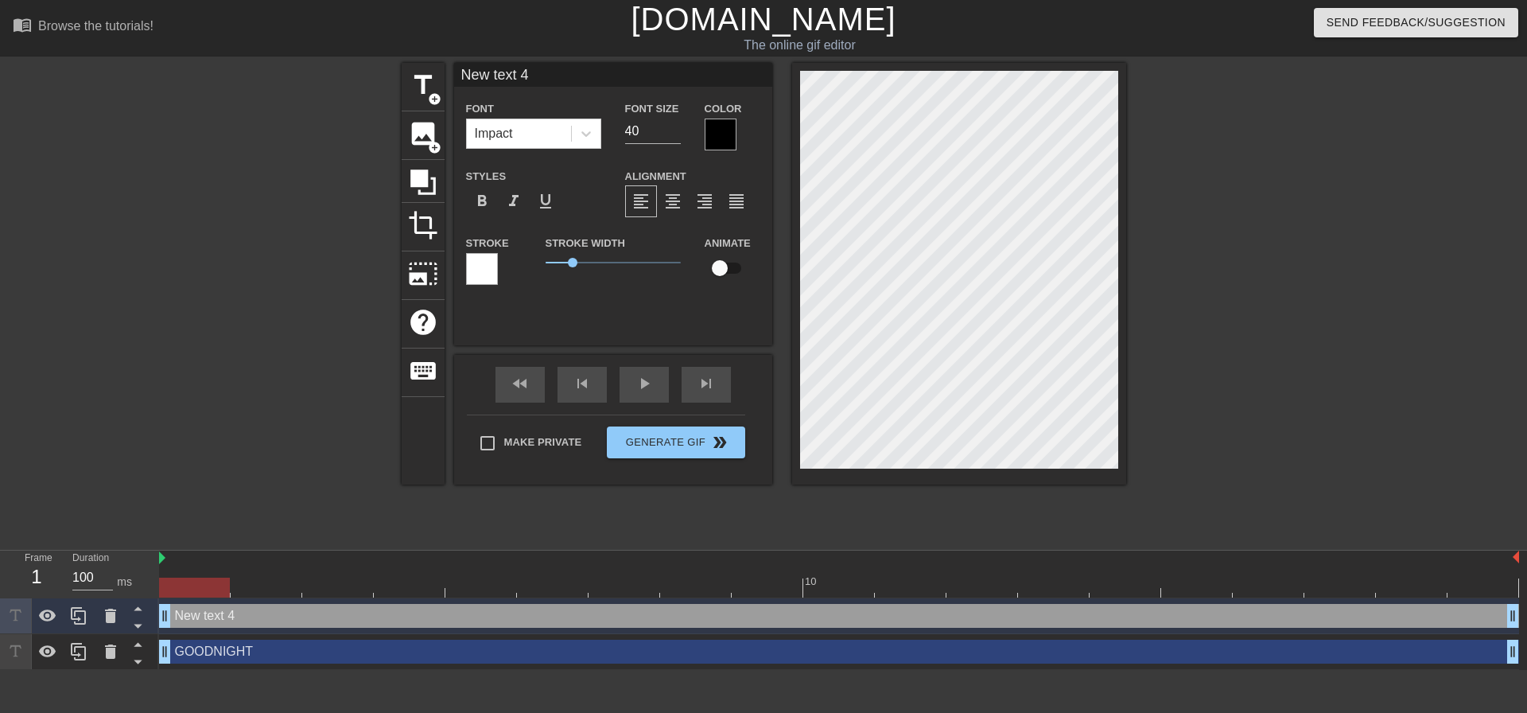
scroll to position [2, 4]
type input "E"
type textarea "E"
type input "EV"
type textarea "EV"
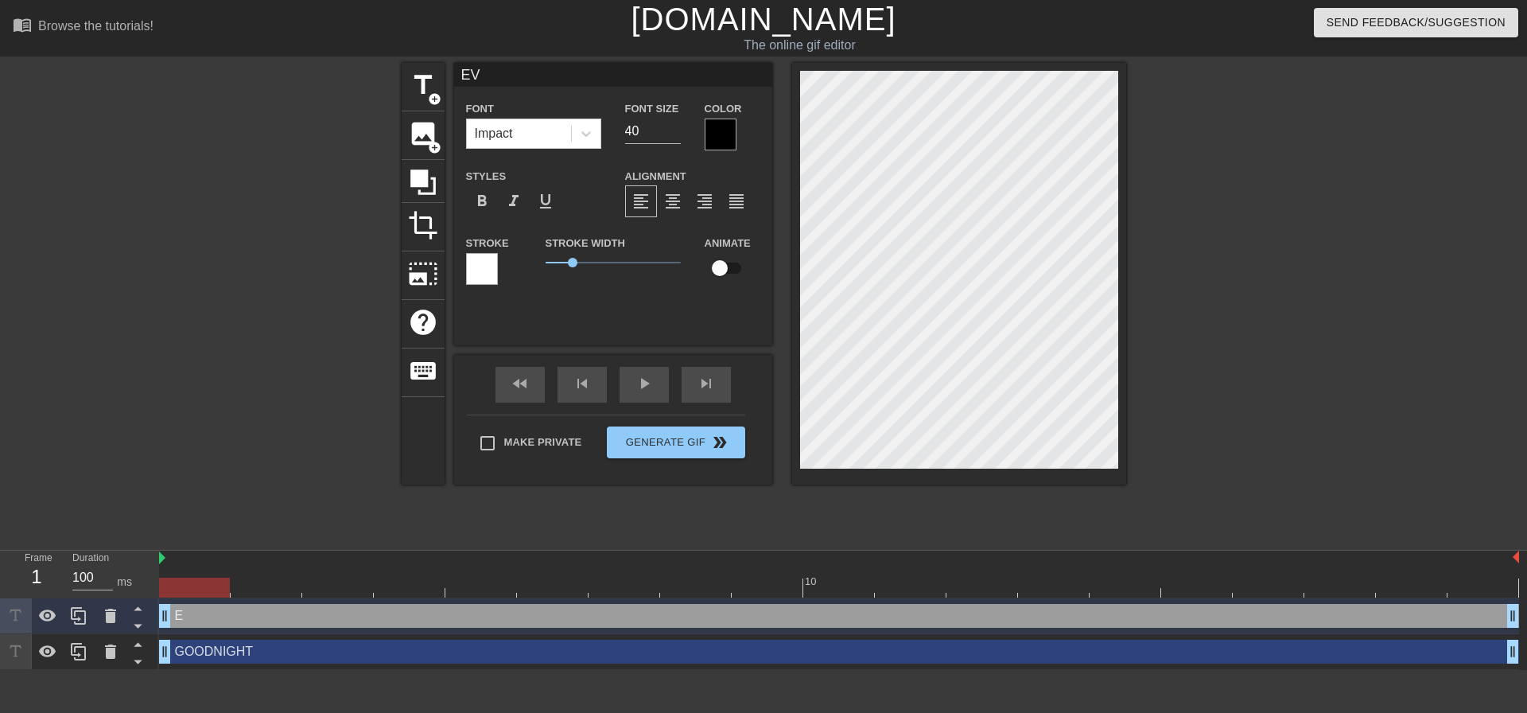
type input "EVE"
type textarea "EVE"
type input "EVER"
type textarea "EVER"
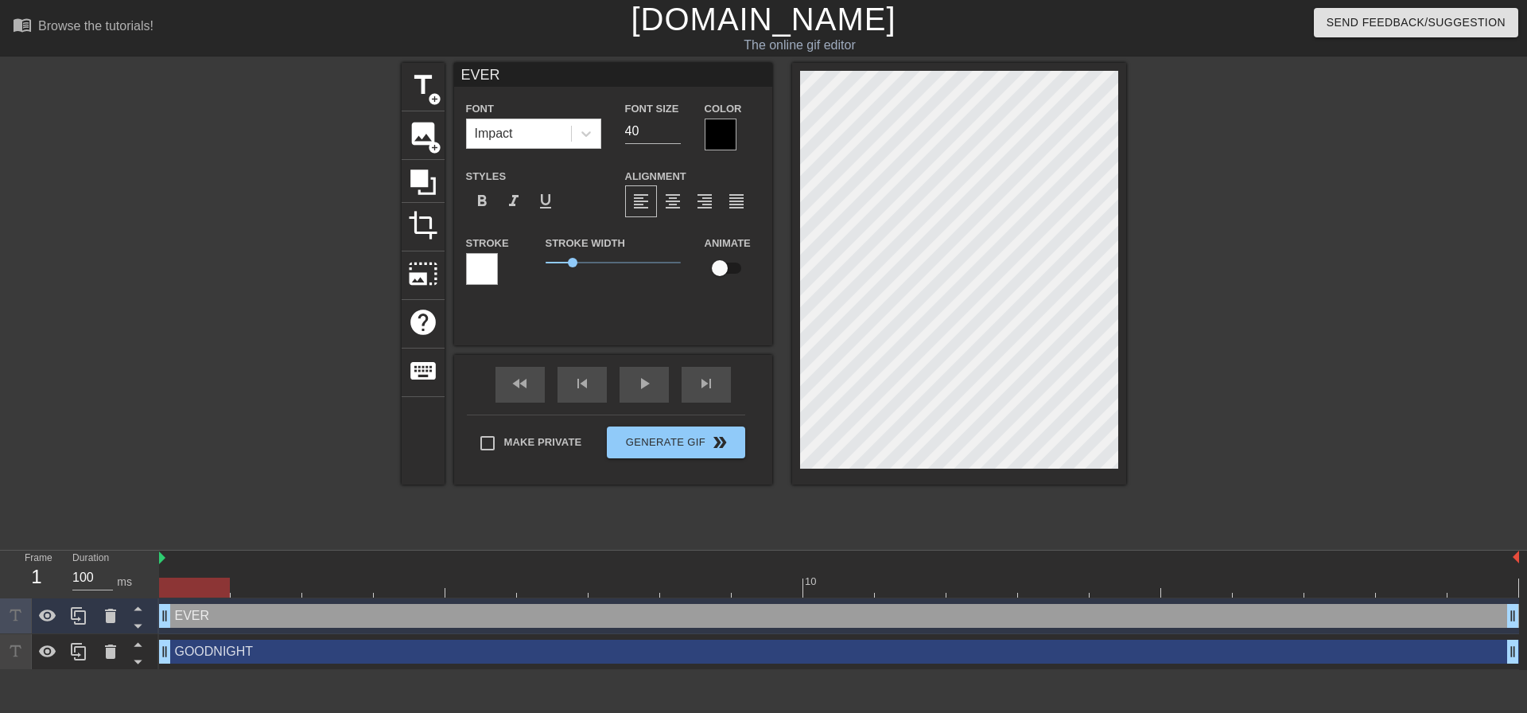
type input "EVERY"
type textarea "EVERY"
type input "EVERYO"
type textarea "EVERYO"
type input "EVERY"
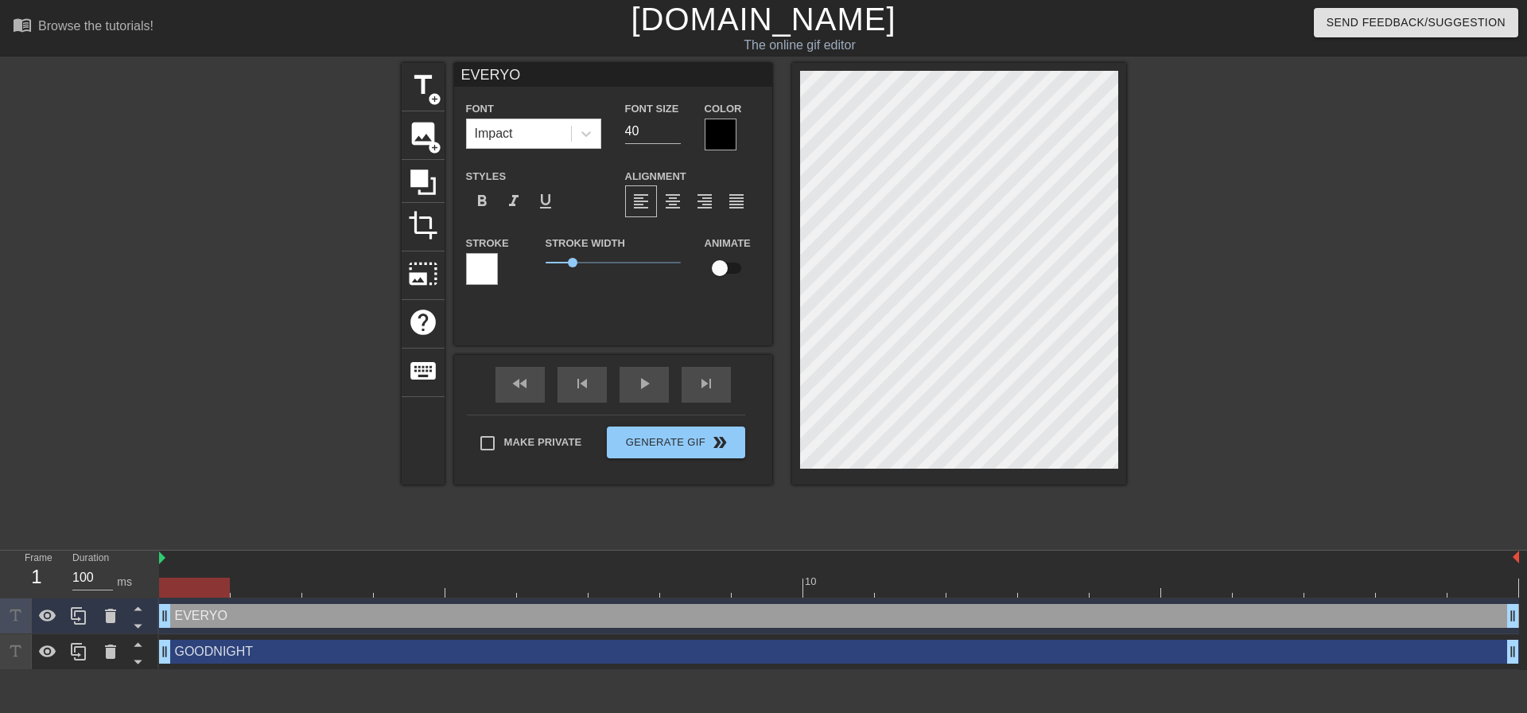
type textarea "EVERY"
type input "EVERYB"
type textarea "EVERYB"
type input "EVERYBO"
type textarea "EVERYBO"
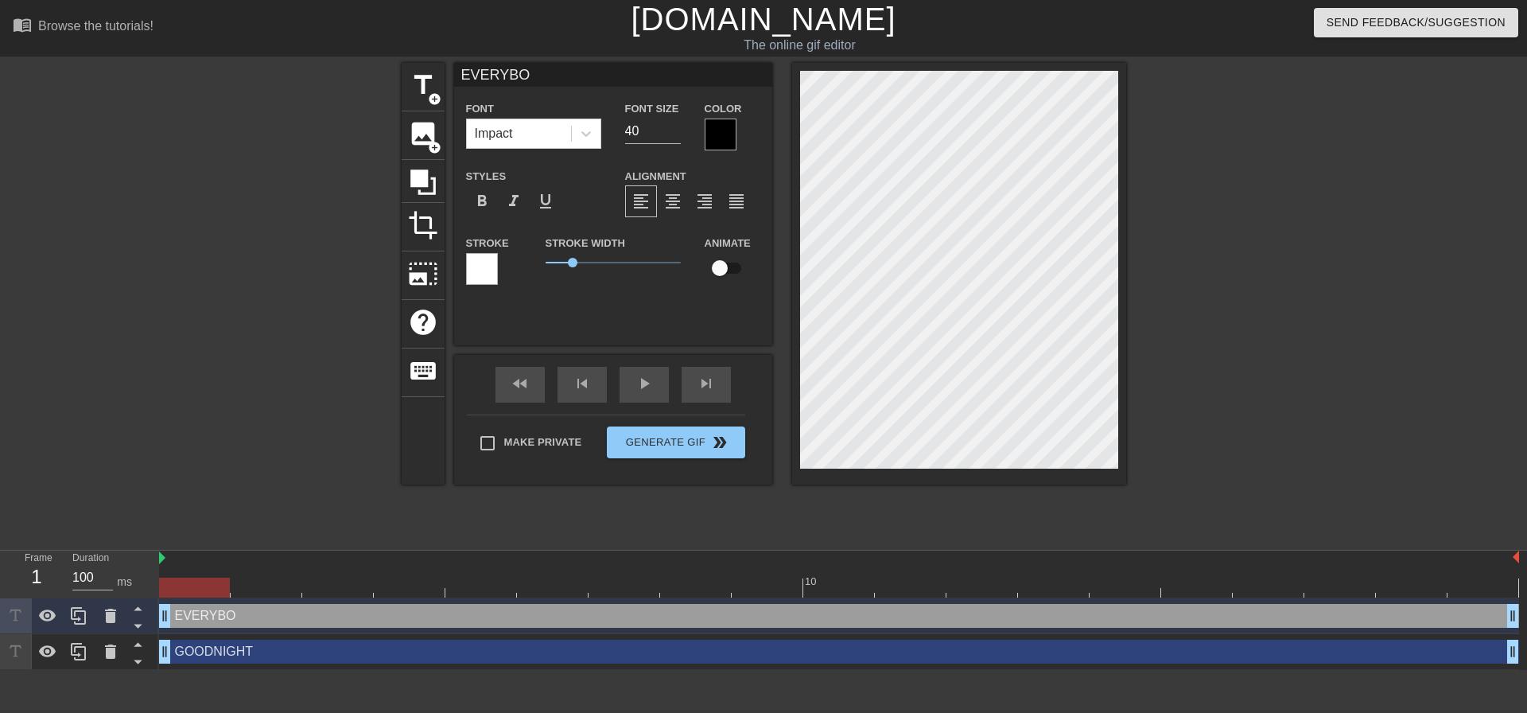
type input "EVERYBOD"
type textarea "EVERYBOD"
type input "EVERYBODY"
type textarea "EVERYBODY"
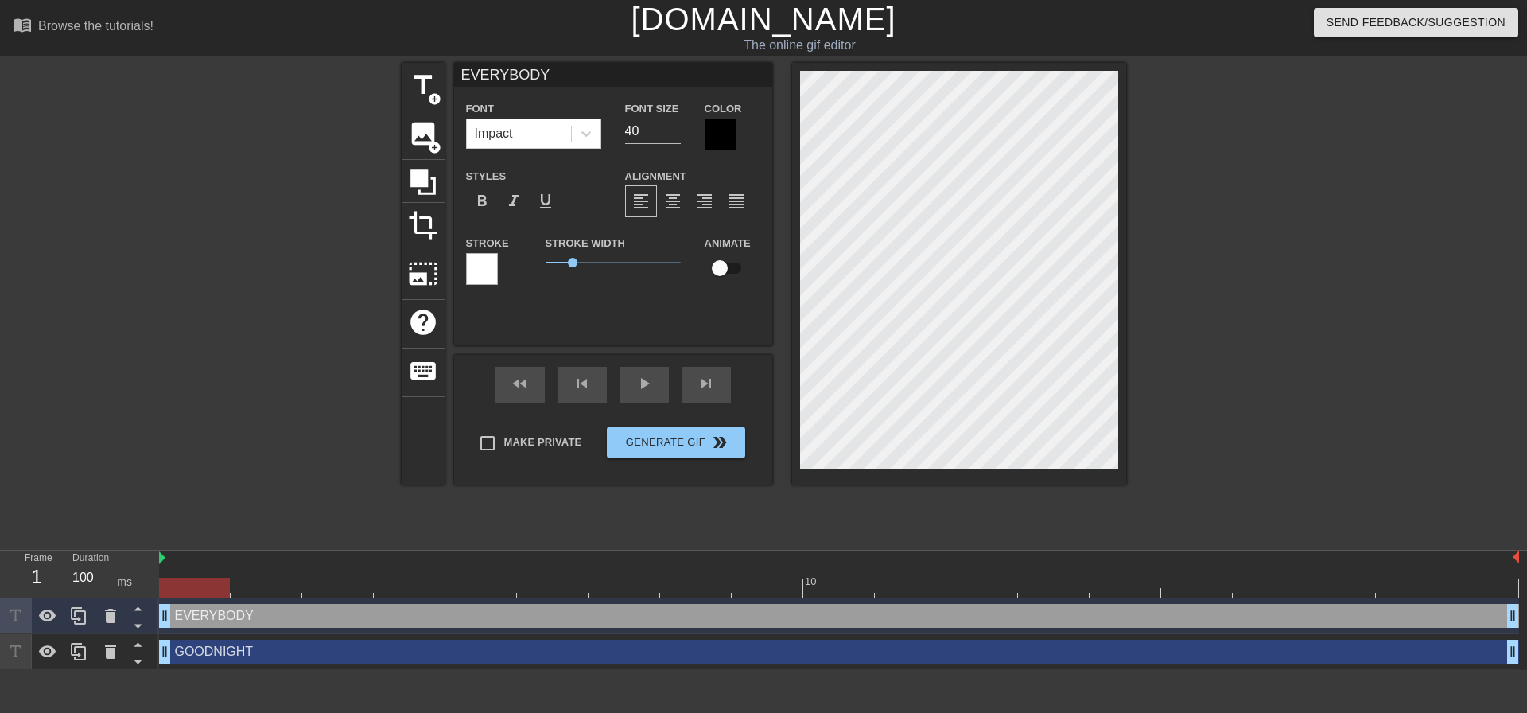
click at [721, 126] on div at bounding box center [721, 135] width 32 height 32
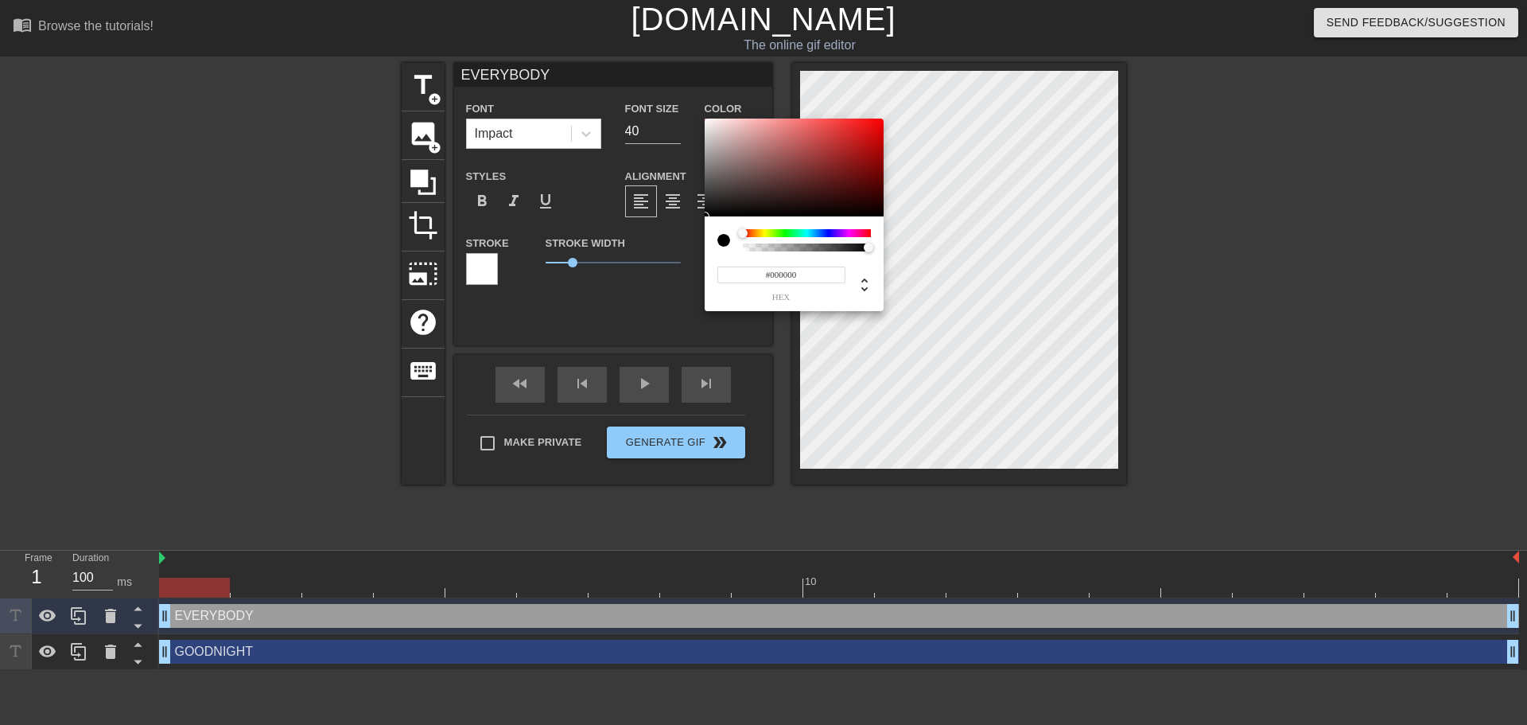
click at [798, 268] on input "#000000" at bounding box center [781, 274] width 128 height 17
type input "#FFFFFF"
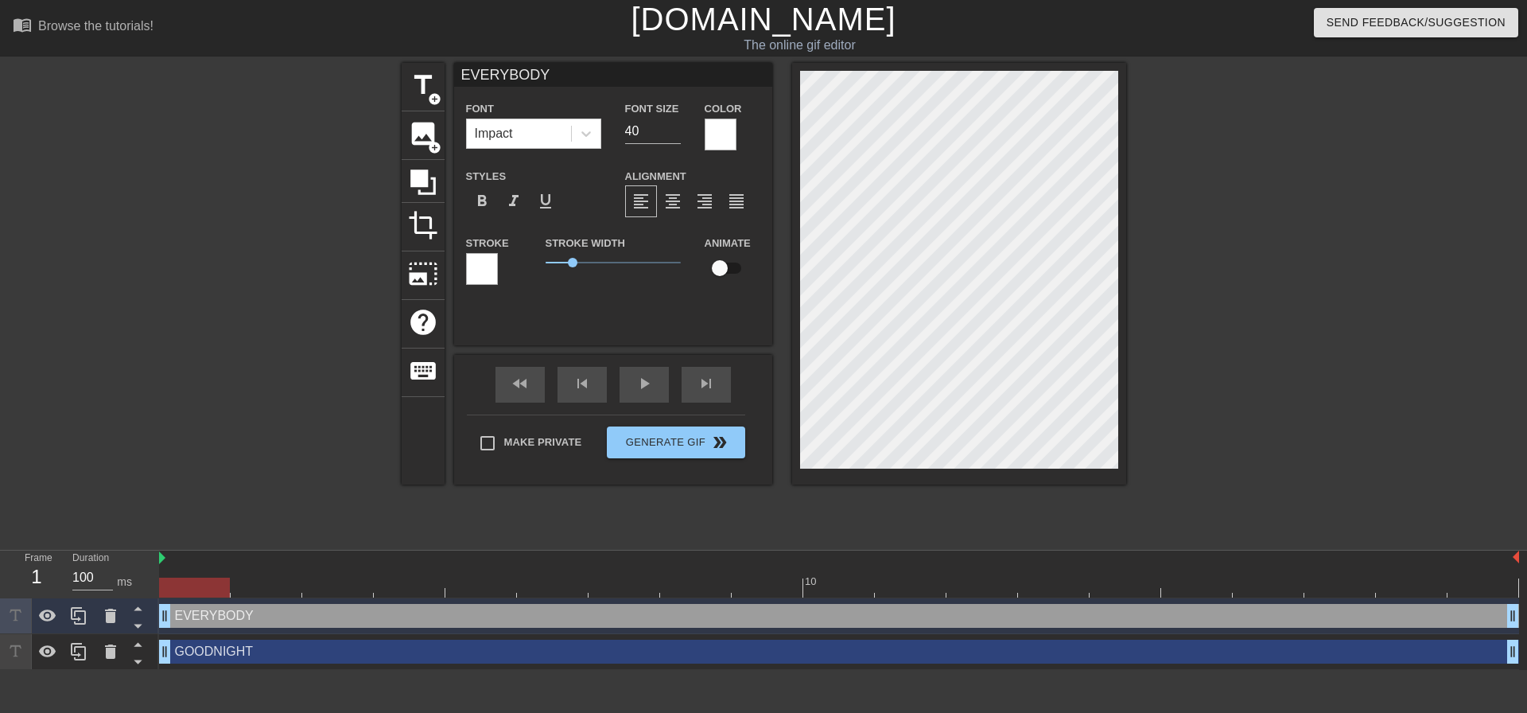
click at [488, 266] on div at bounding box center [482, 269] width 32 height 32
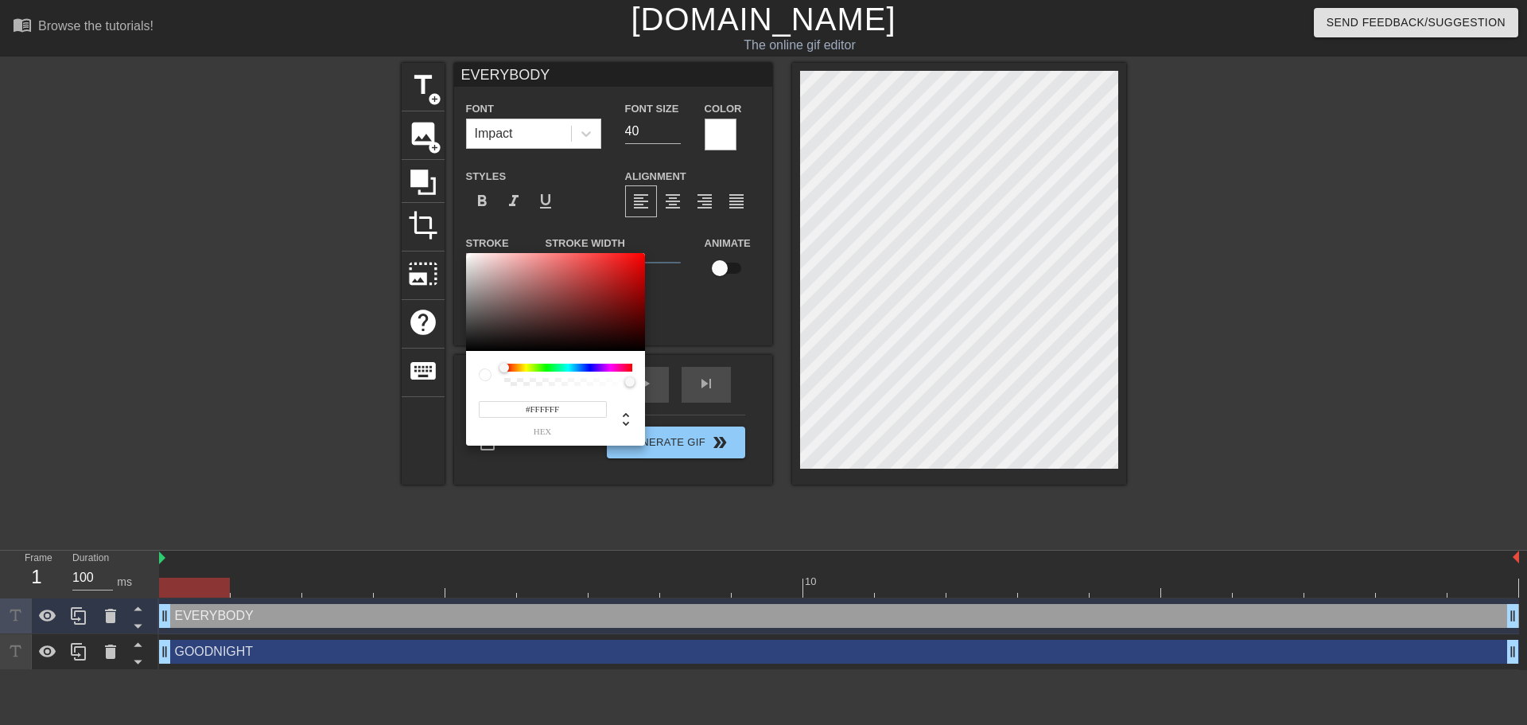
click at [567, 406] on input "#FFFFFF" at bounding box center [543, 409] width 128 height 17
type input "#000000"
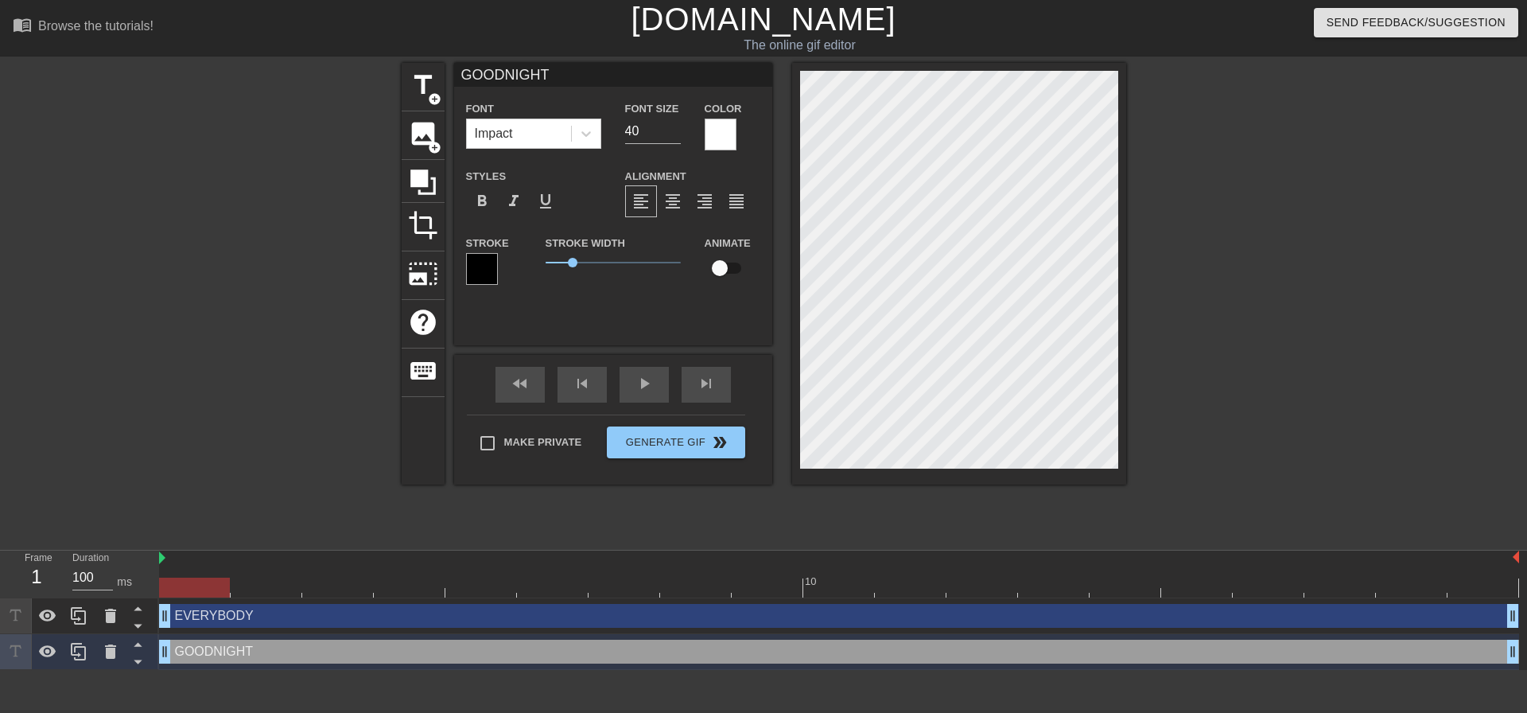
type input "EVERYBODY"
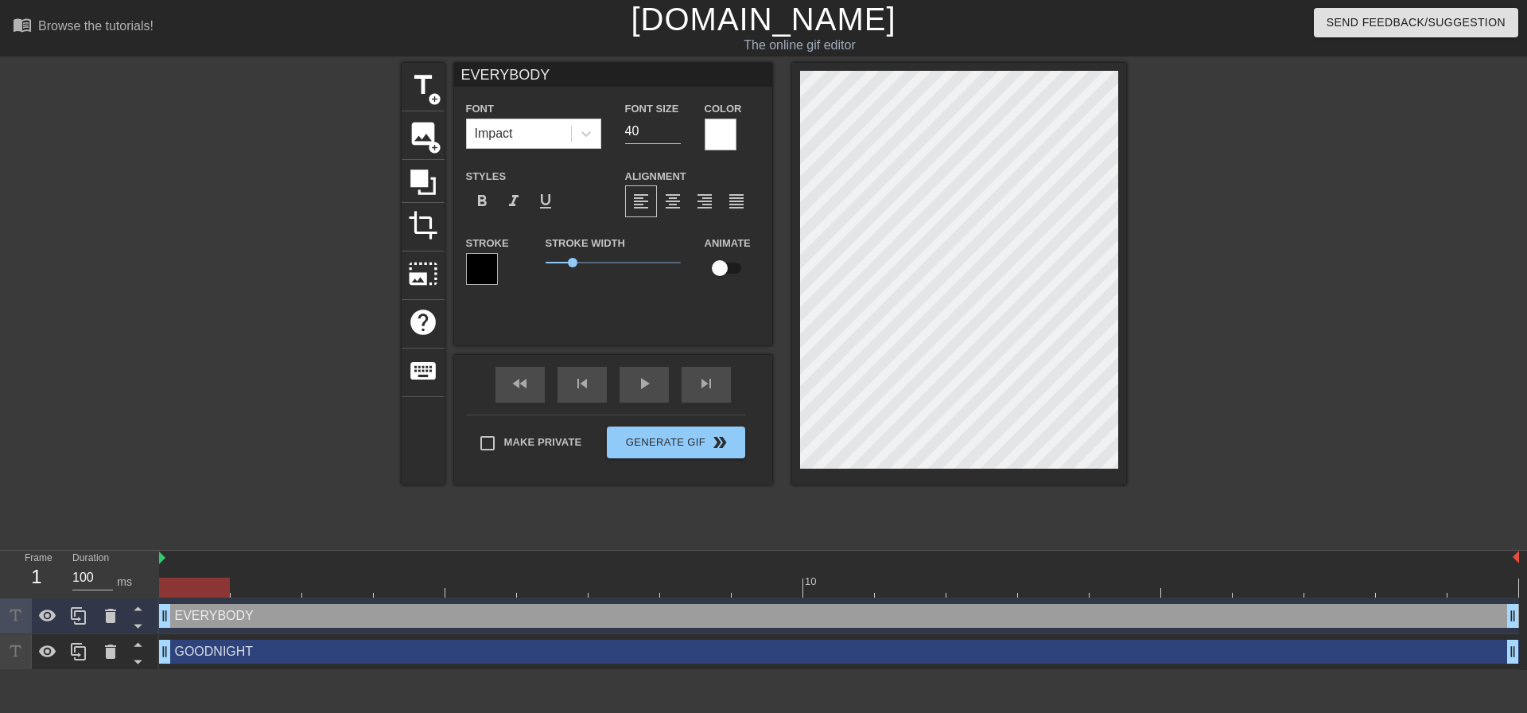
click at [1244, 352] on div at bounding box center [1264, 301] width 239 height 477
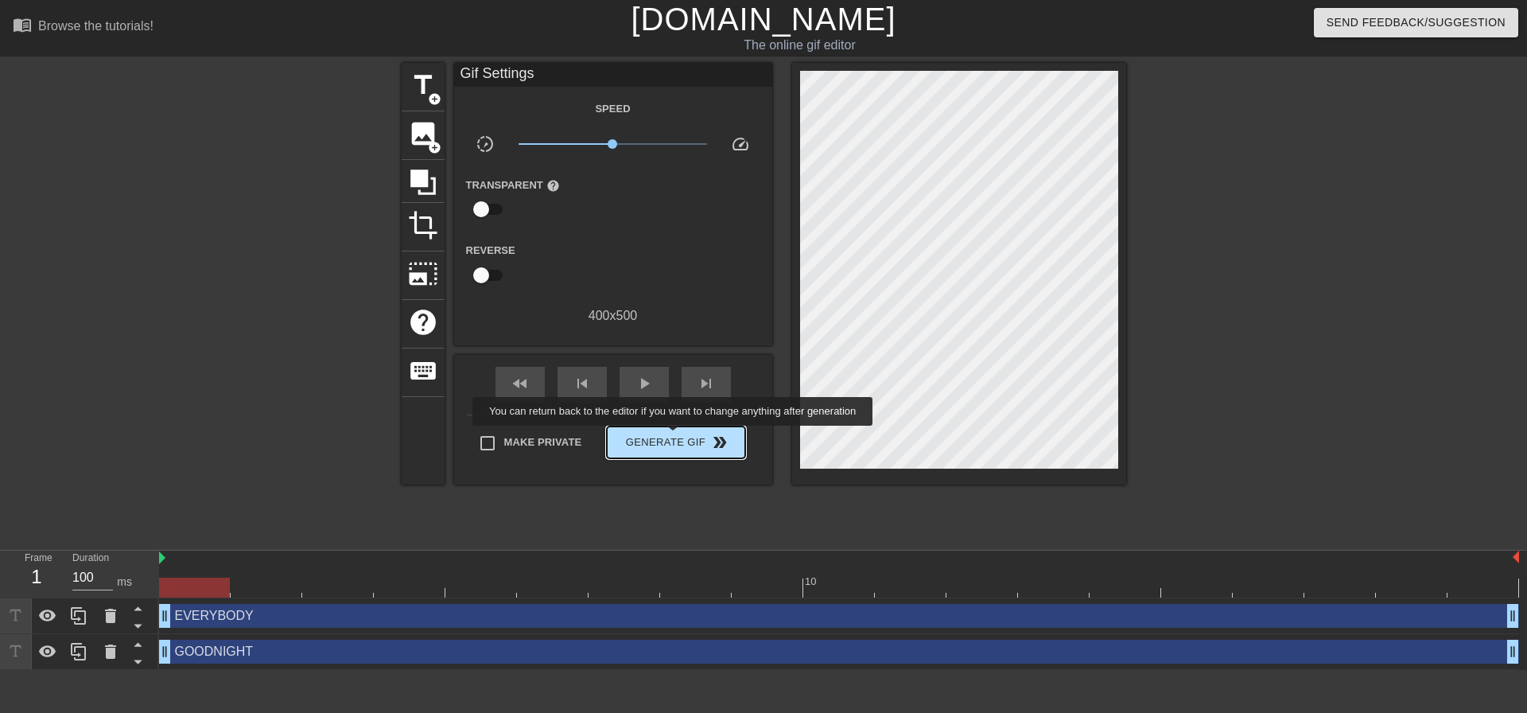
click at [675, 437] on span "Generate Gif double_arrow" at bounding box center [675, 442] width 125 height 19
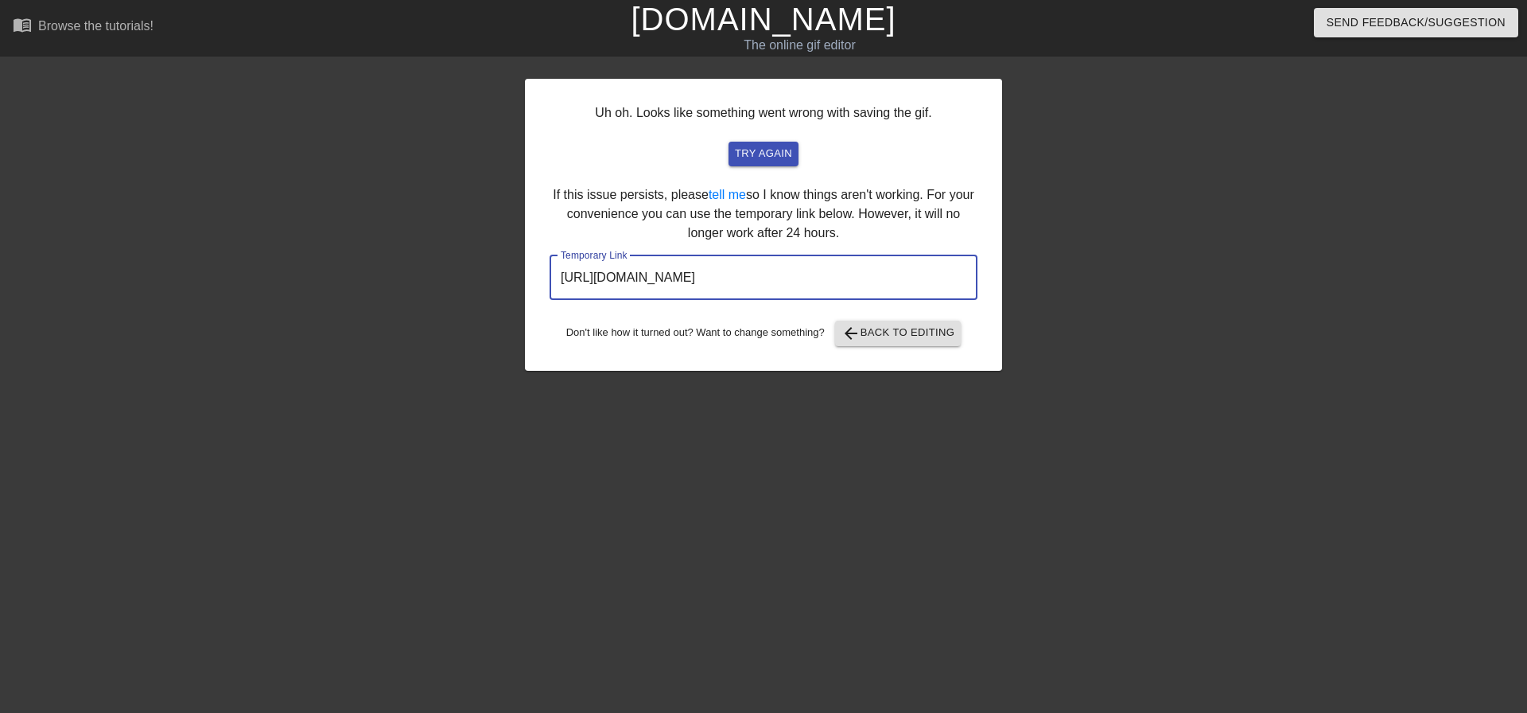
click at [867, 278] on input "[URL][DOMAIN_NAME]" at bounding box center [764, 277] width 428 height 45
drag, startPoint x: 0, startPoint y: 2, endPoint x: 229, endPoint y: 168, distance: 283.1
click at [169, 169] on div "Uh oh. Looks like something went wrong with saving the gif. try again If this i…" at bounding box center [763, 301] width 1527 height 477
